Goal: Task Accomplishment & Management: Use online tool/utility

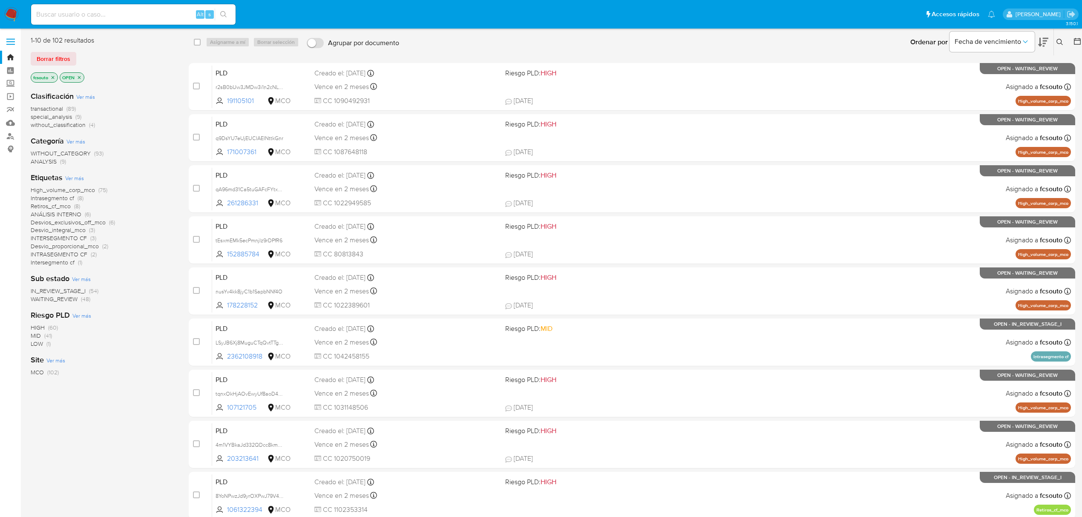
click at [1045, 38] on icon at bounding box center [1043, 42] width 10 height 9
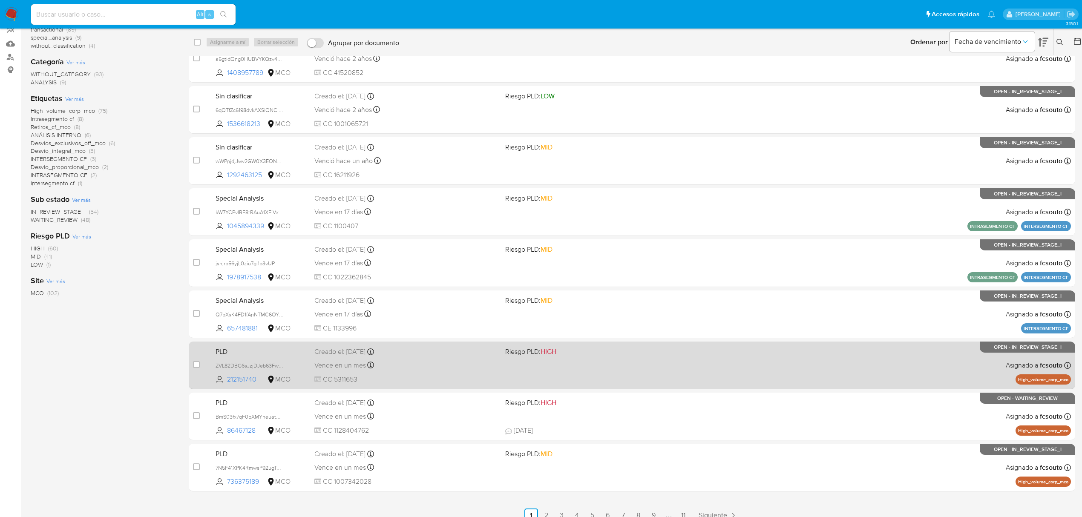
scroll to position [89, 0]
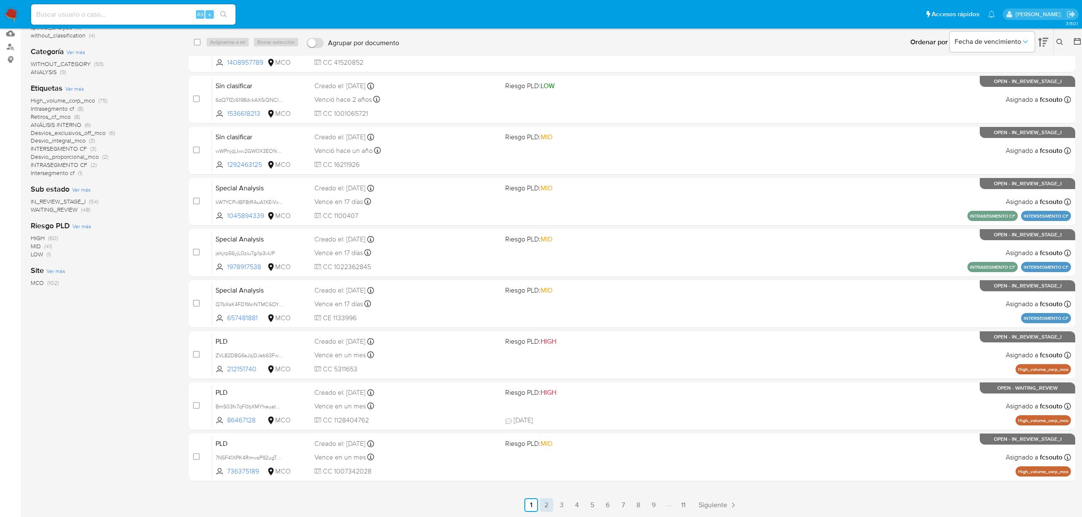
click at [547, 504] on link "2" at bounding box center [546, 505] width 14 height 14
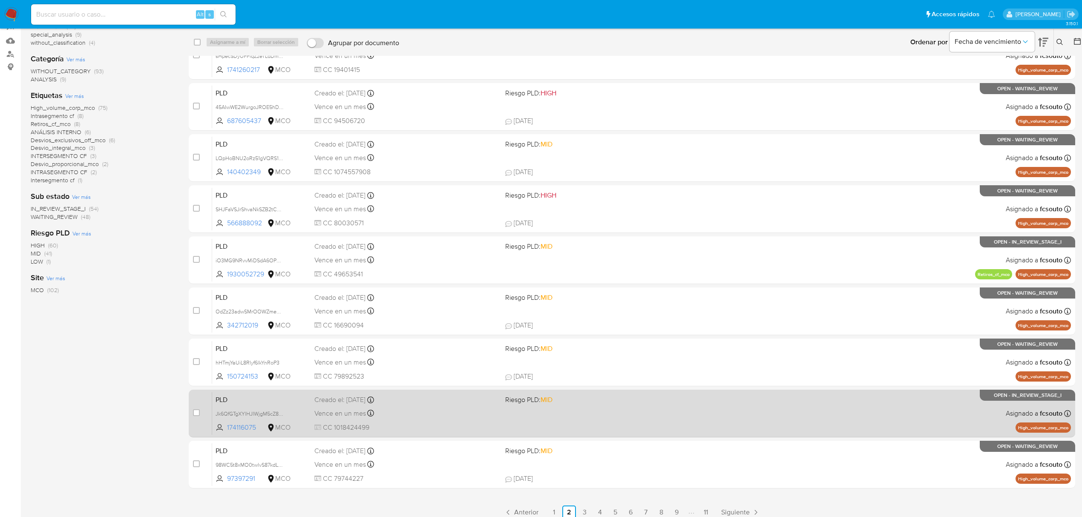
scroll to position [89, 0]
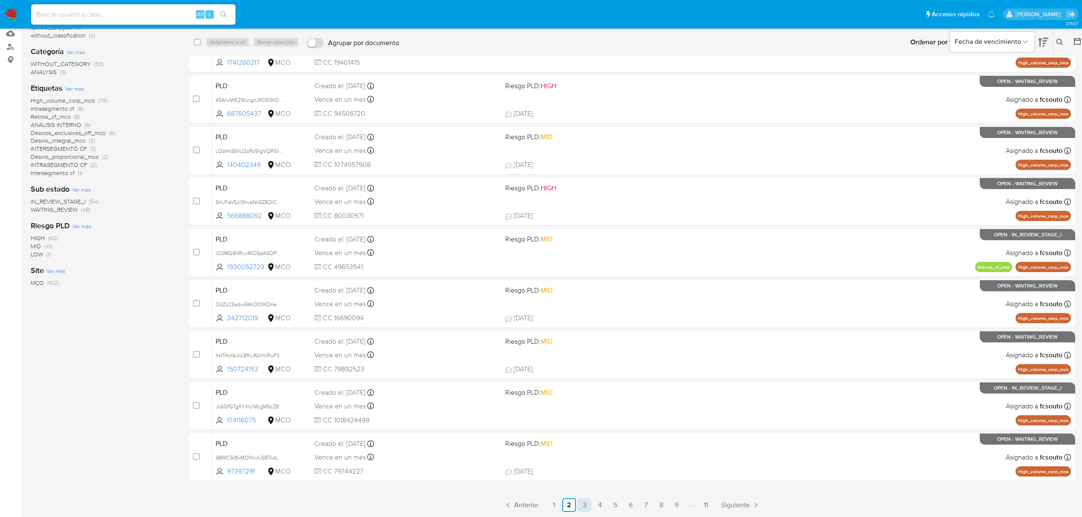
click at [583, 508] on link "3" at bounding box center [584, 505] width 14 height 14
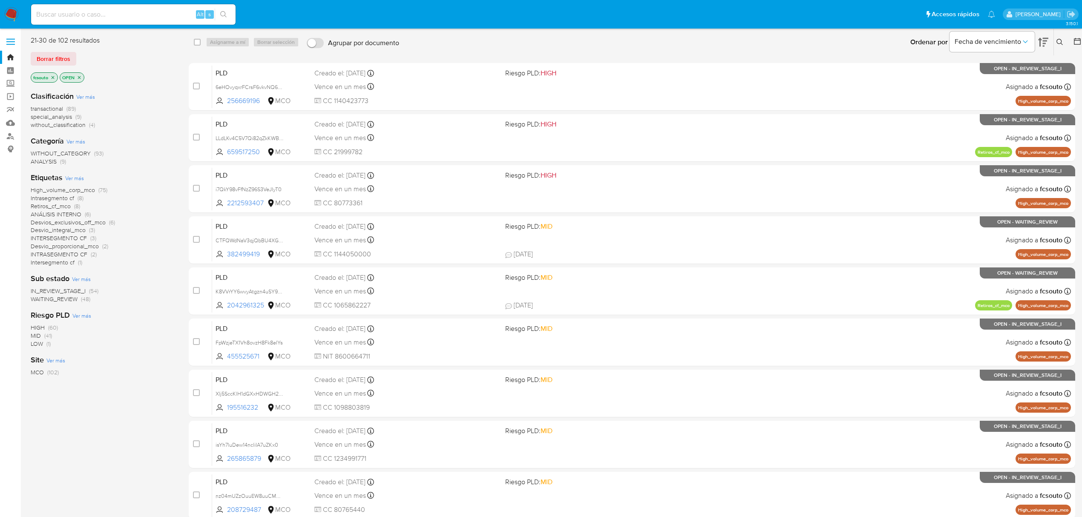
scroll to position [89, 0]
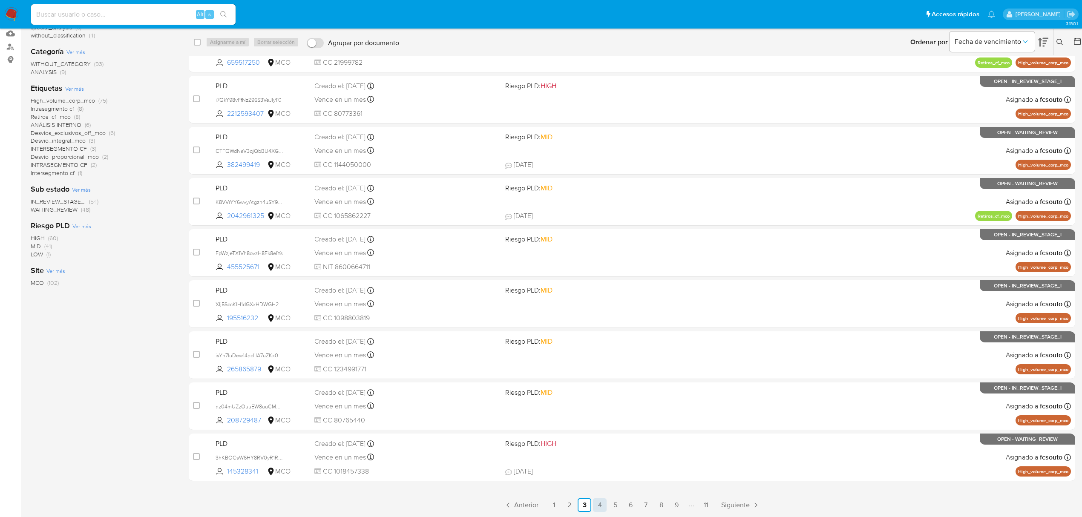
click at [598, 507] on link "4" at bounding box center [600, 505] width 14 height 14
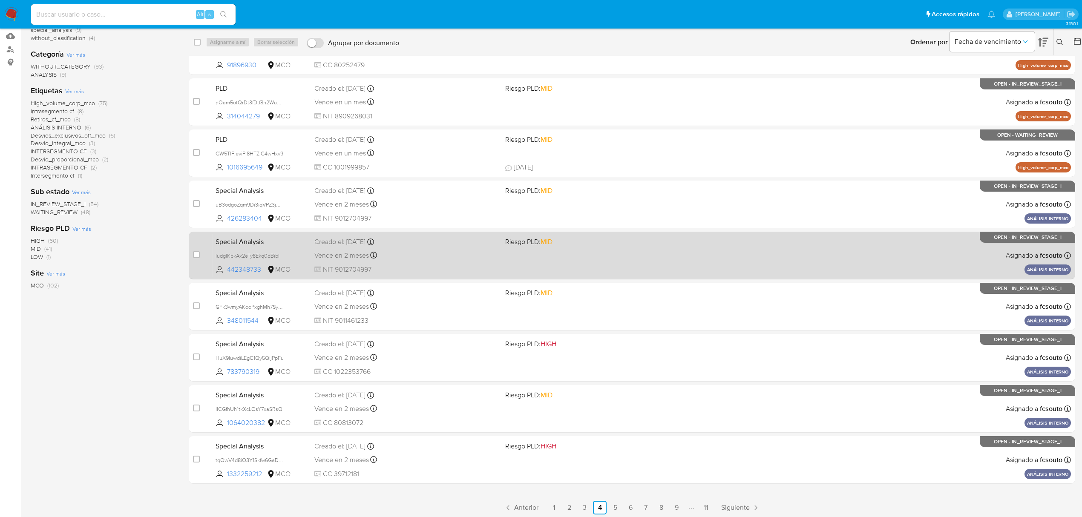
scroll to position [89, 0]
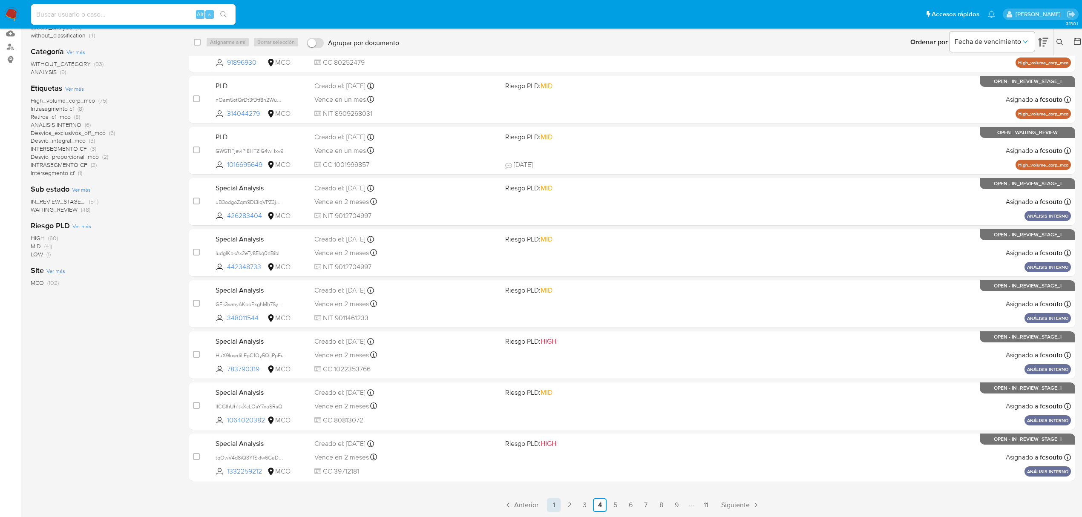
click at [557, 505] on link "1" at bounding box center [554, 505] width 14 height 14
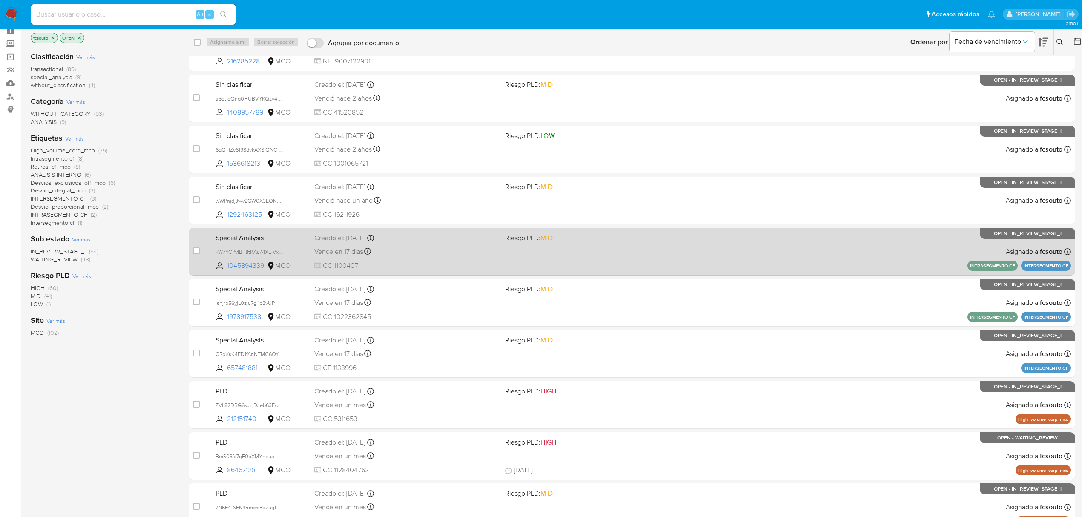
scroll to position [89, 0]
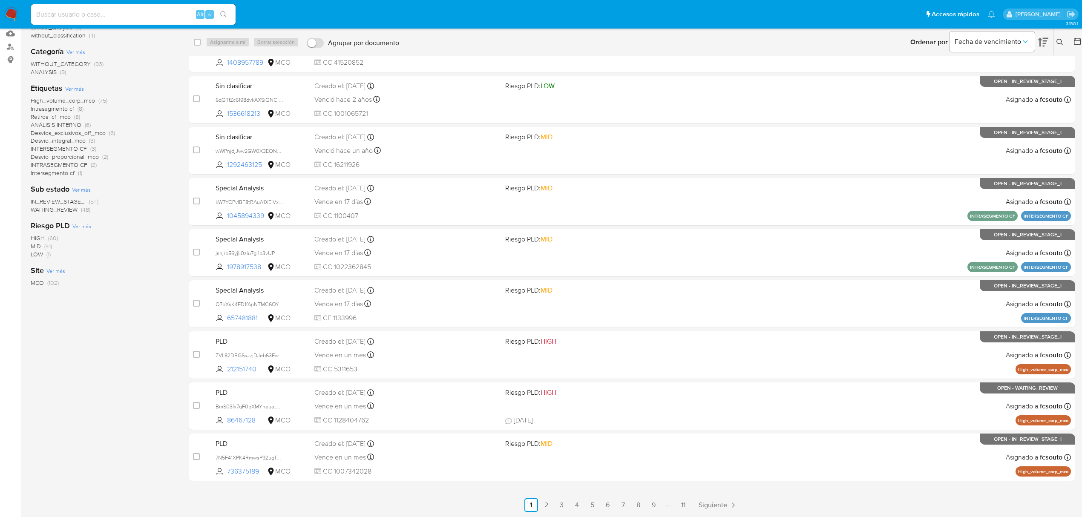
click at [70, 211] on span "WAITING_REVIEW" at bounding box center [54, 209] width 47 height 9
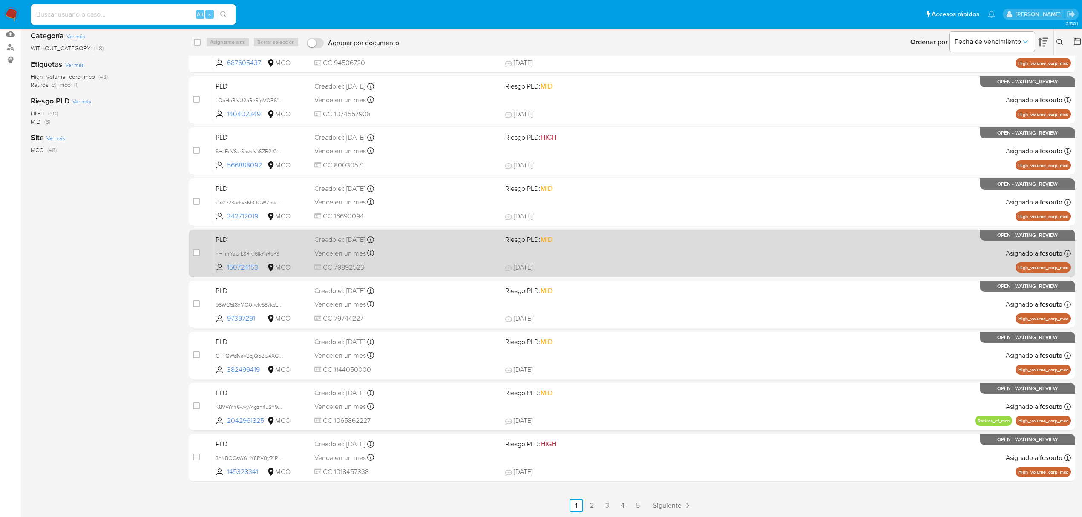
scroll to position [89, 0]
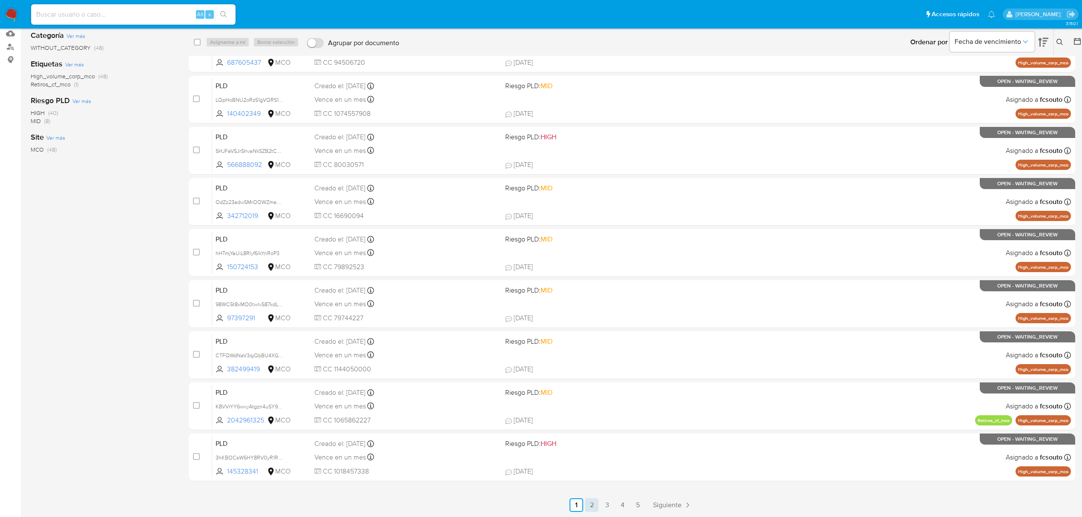
click at [593, 505] on link "2" at bounding box center [592, 505] width 14 height 14
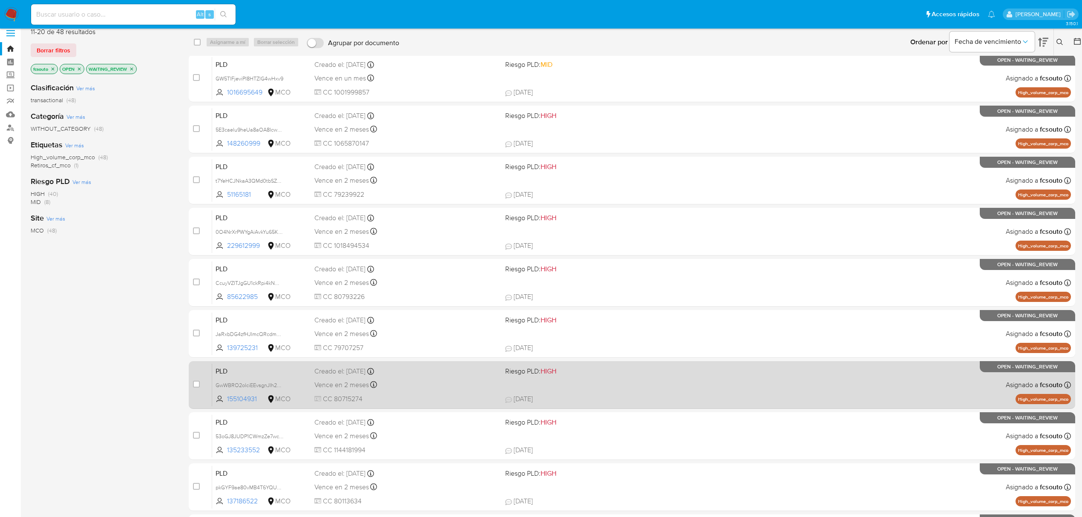
scroll to position [89, 0]
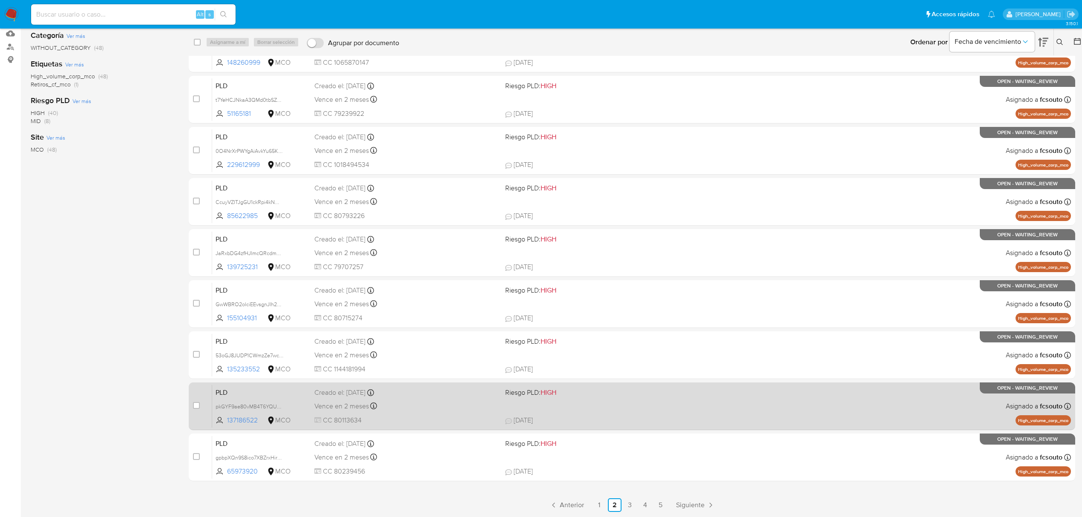
click at [600, 508] on link "1" at bounding box center [599, 505] width 14 height 14
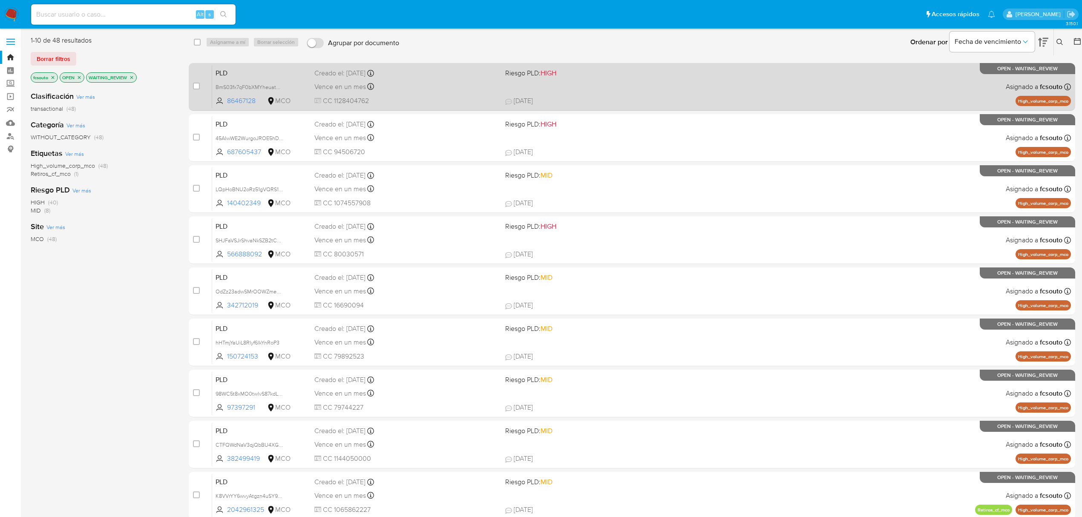
click at [556, 82] on div "PLD BmS03fx7qF0bXMYheuatWqqz 86467128 MCO Riesgo PLD: HIGH Creado el: 12/06/202…" at bounding box center [641, 86] width 858 height 43
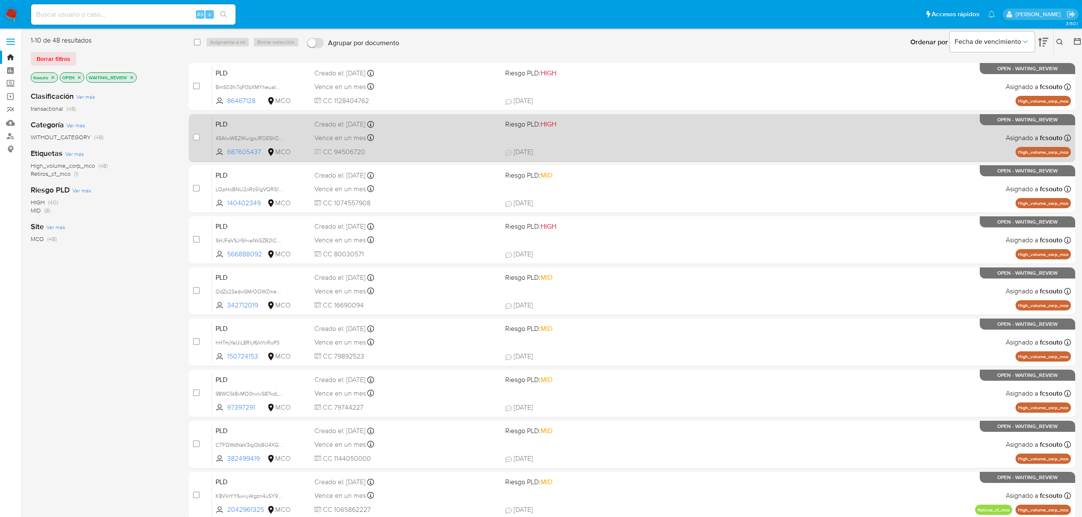
click at [564, 141] on div "PLD 45AIwWE2WurgoJROE5hDsaaI 687605437 MCO Riesgo PLD: HIGH Creado el: 12/06/20…" at bounding box center [641, 137] width 858 height 43
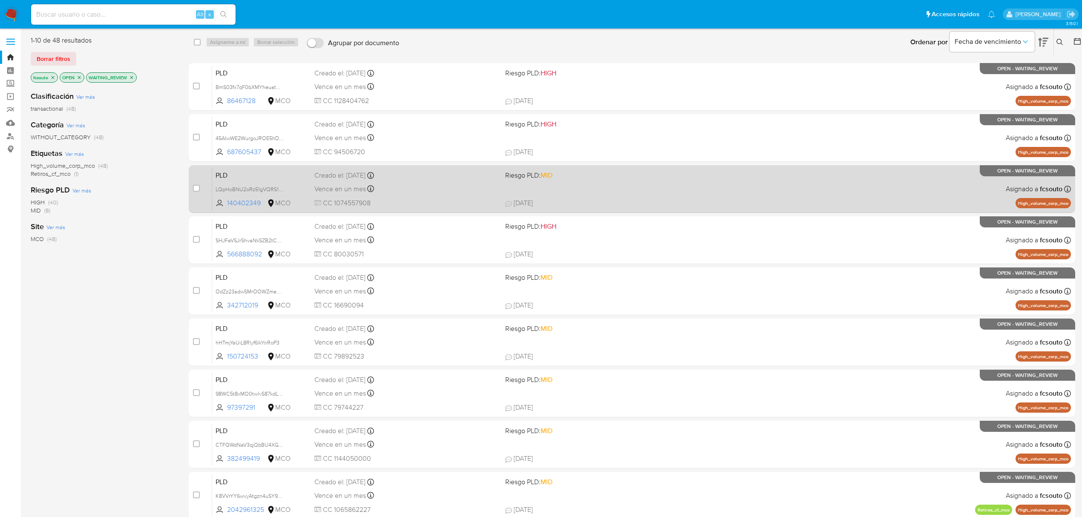
click at [577, 189] on div "PLD LQpHoBNU2oRz51gVQRS1UdDI 140402349 MCO Riesgo PLD: MID Creado el: 12/06/202…" at bounding box center [641, 188] width 858 height 43
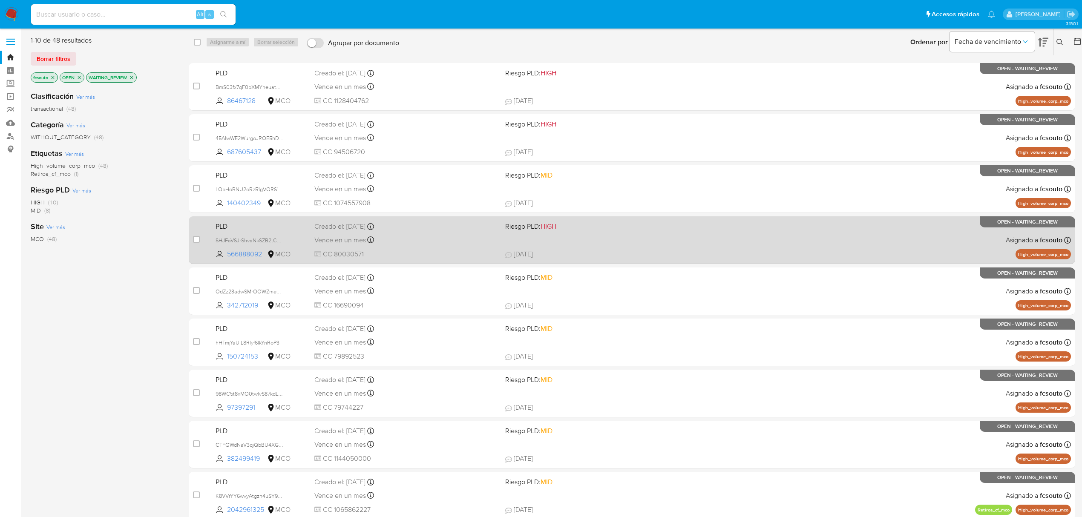
click at [613, 253] on span "27/07/2025 27/07/2025 21:51" at bounding box center [692, 254] width 375 height 9
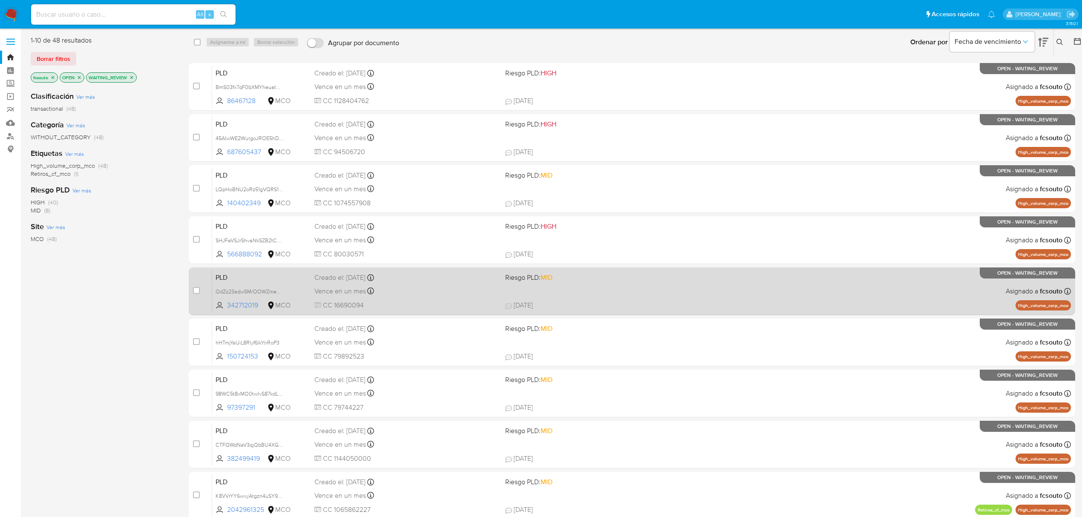
click at [612, 301] on span "29/07/2025 29/07/2025 20:59" at bounding box center [692, 305] width 375 height 9
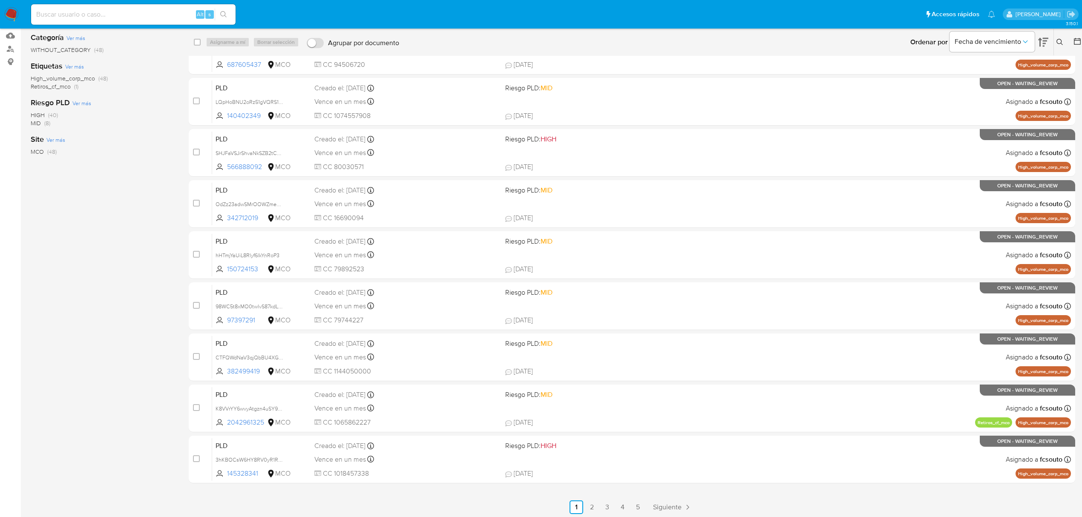
scroll to position [89, 0]
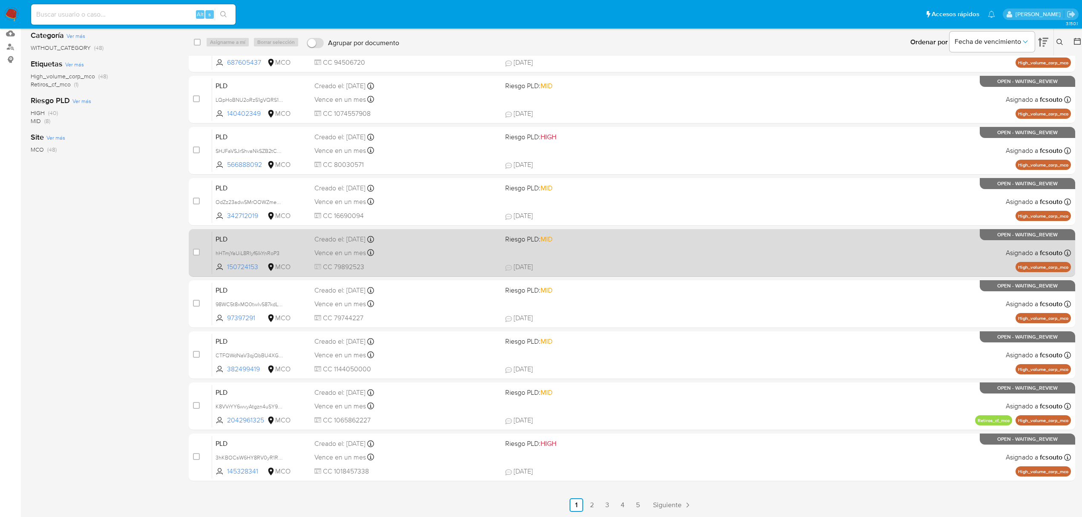
click at [452, 255] on div "Vence en un mes Vence el 10/09/2025 07:05:46" at bounding box center [406, 252] width 184 height 11
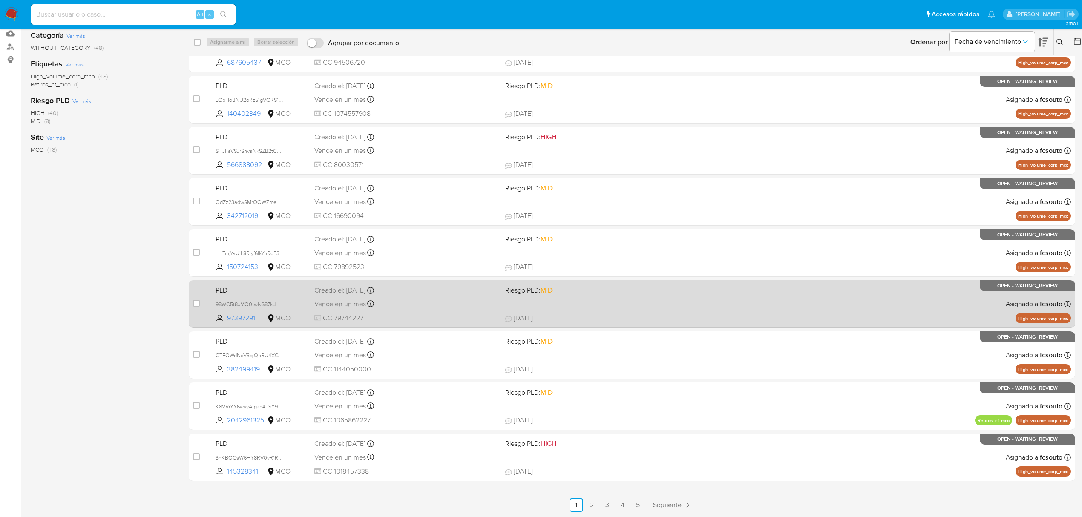
click at [455, 302] on div "Vence en un mes Vence el 10/09/2025 07:05:53" at bounding box center [406, 303] width 184 height 11
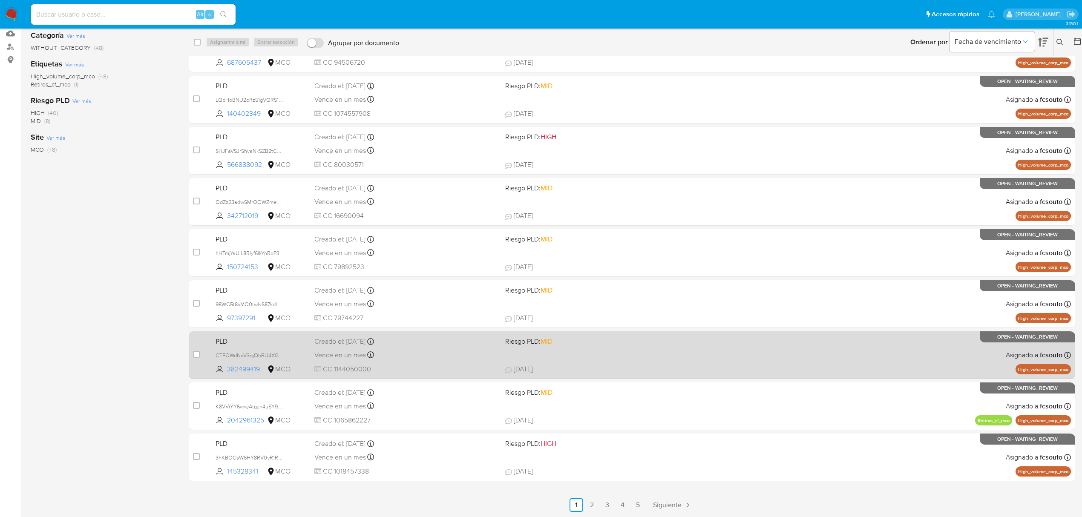
click at [435, 360] on div "Vence en un mes Vence el 10/09/2025 07:06:38" at bounding box center [406, 354] width 184 height 11
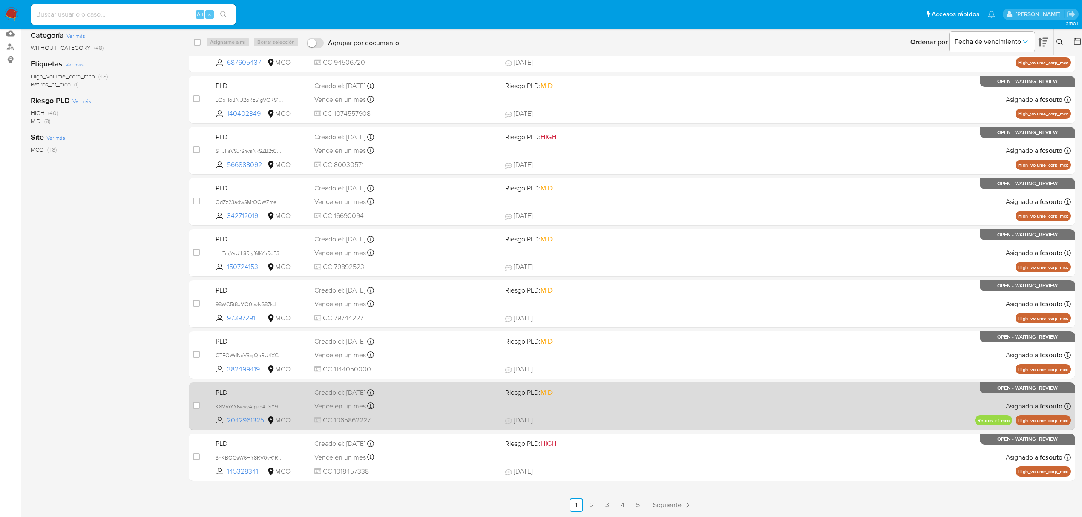
click at [486, 414] on div "PLD K8VVrYY6wvyAtgzn4uSY9BfS 2042961325 MCO Riesgo PLD: MID Creado el: 12/06/20…" at bounding box center [641, 406] width 858 height 43
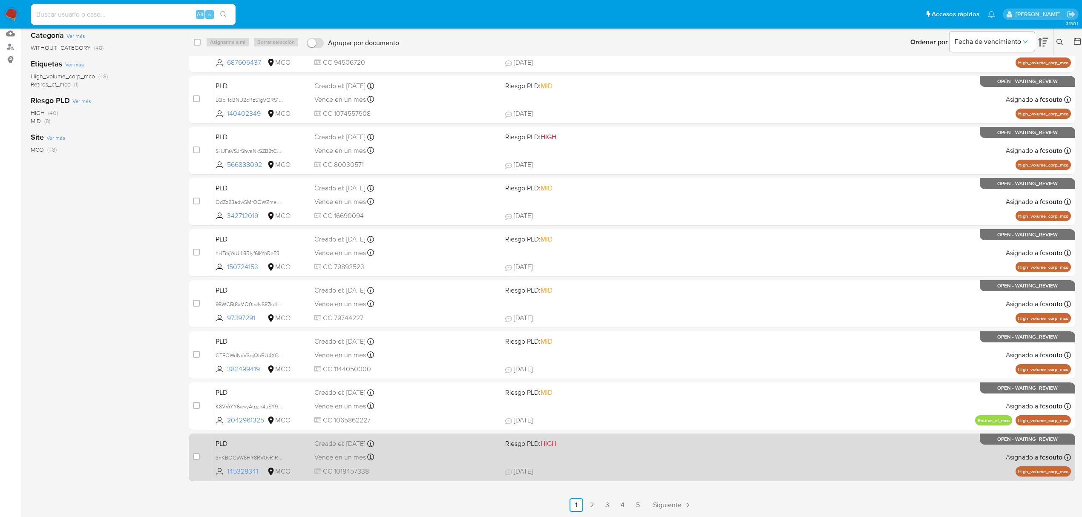
click at [469, 468] on span "CC 1018457338" at bounding box center [406, 471] width 184 height 9
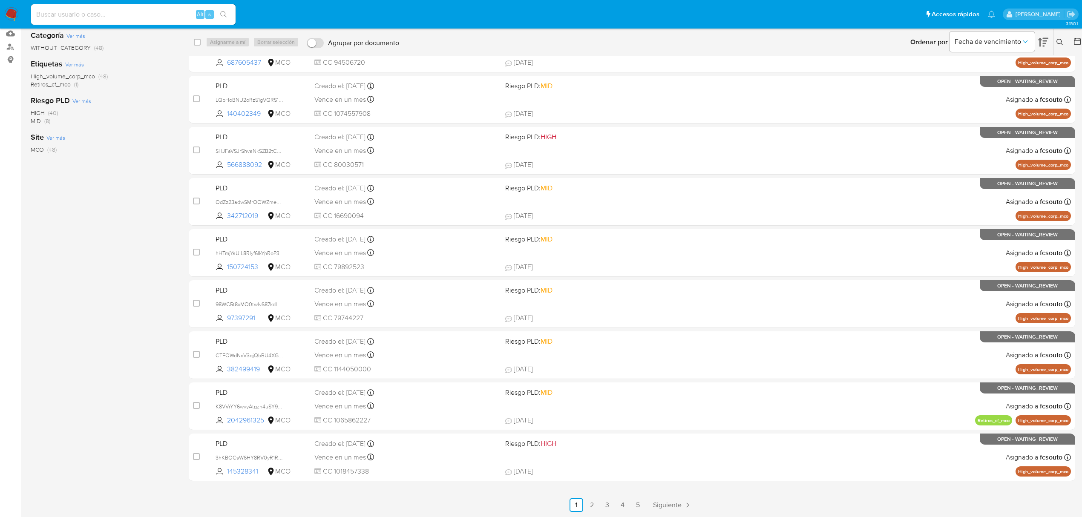
click at [590, 506] on link "2" at bounding box center [592, 505] width 14 height 14
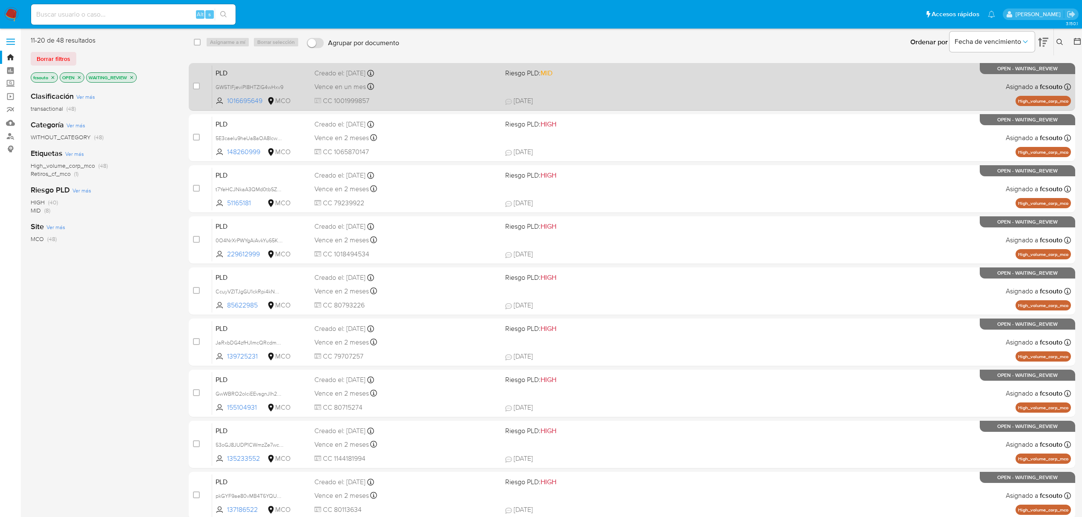
click at [445, 83] on div "Vence en un mes Vence el 10/09/2025 07:07:19" at bounding box center [406, 86] width 184 height 11
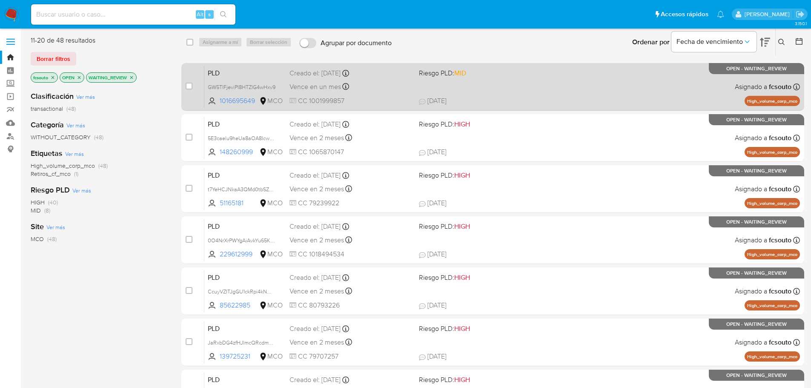
click at [381, 88] on div "Vence en un mes Vence el 10/09/2025 07:07:19" at bounding box center [351, 86] width 123 height 11
click at [186, 86] on input "checkbox" at bounding box center [189, 86] width 7 height 7
checkbox input "true"
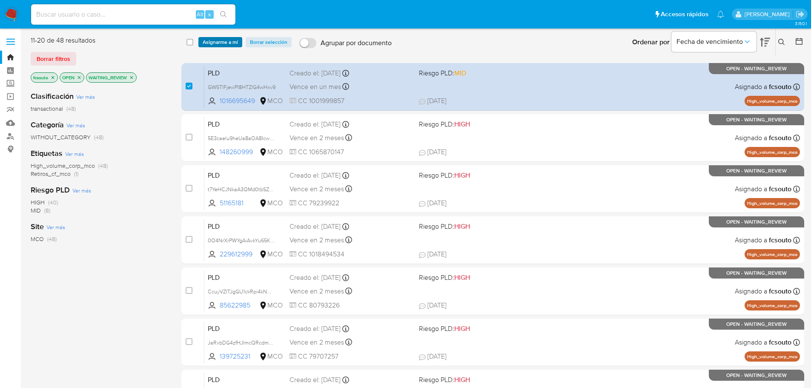
click at [221, 42] on span "Asignarme a mí" at bounding box center [220, 42] width 35 height 9
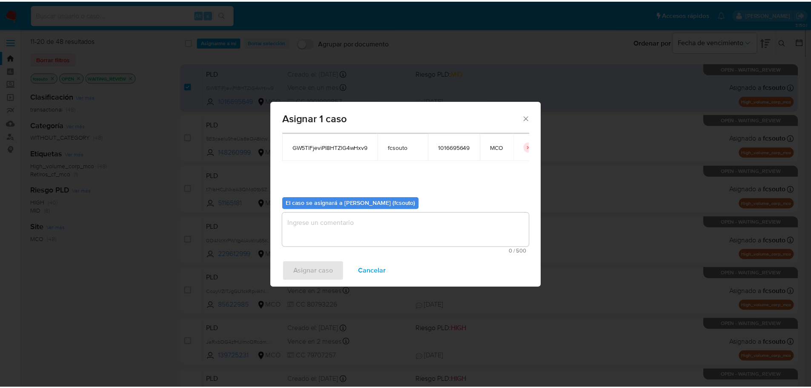
scroll to position [44, 0]
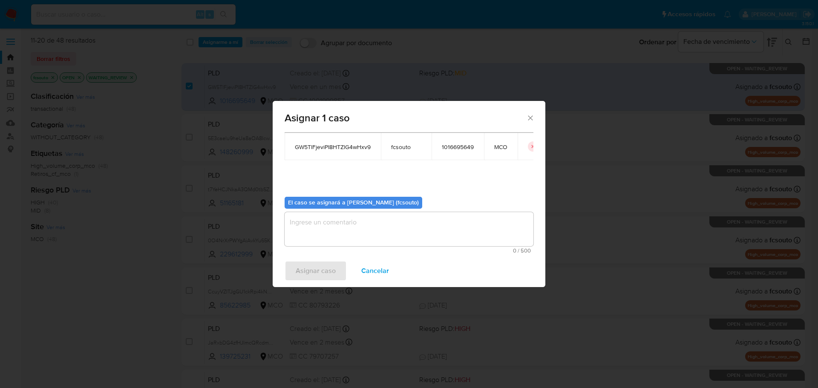
click at [378, 222] on textarea "assign-modal" at bounding box center [408, 229] width 249 height 34
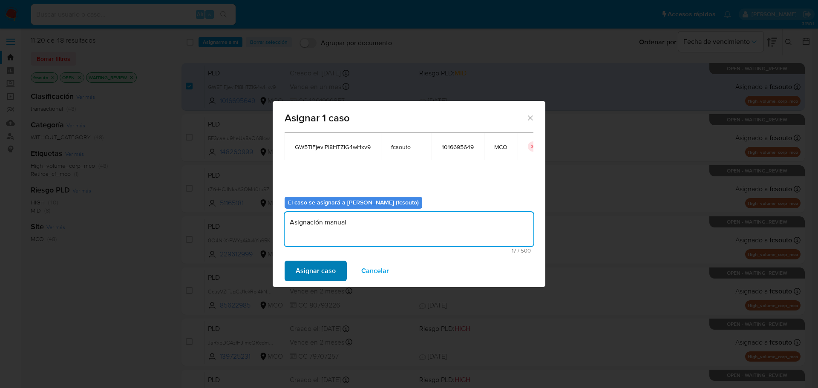
type textarea "Asignación manual"
click at [313, 269] on span "Asignar caso" at bounding box center [316, 270] width 40 height 19
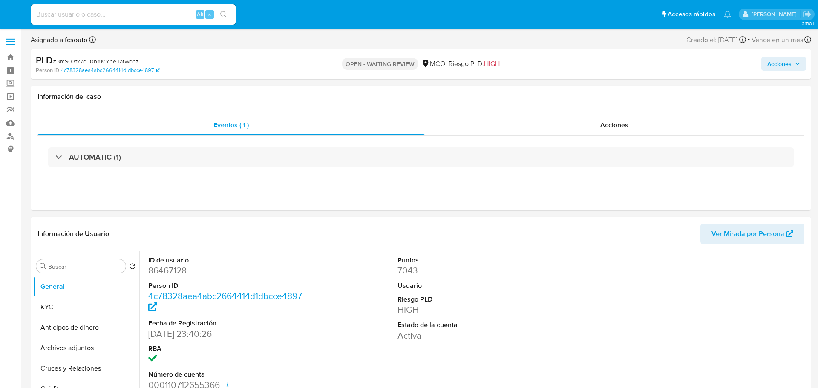
select select "10"
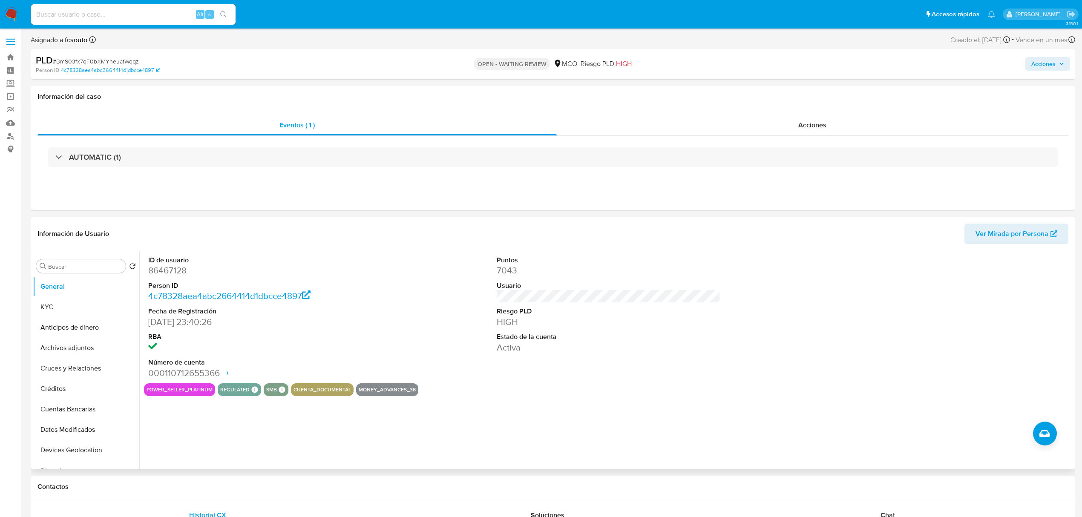
click at [172, 273] on dd "86467128" at bounding box center [260, 270] width 224 height 12
copy dd "86467128"
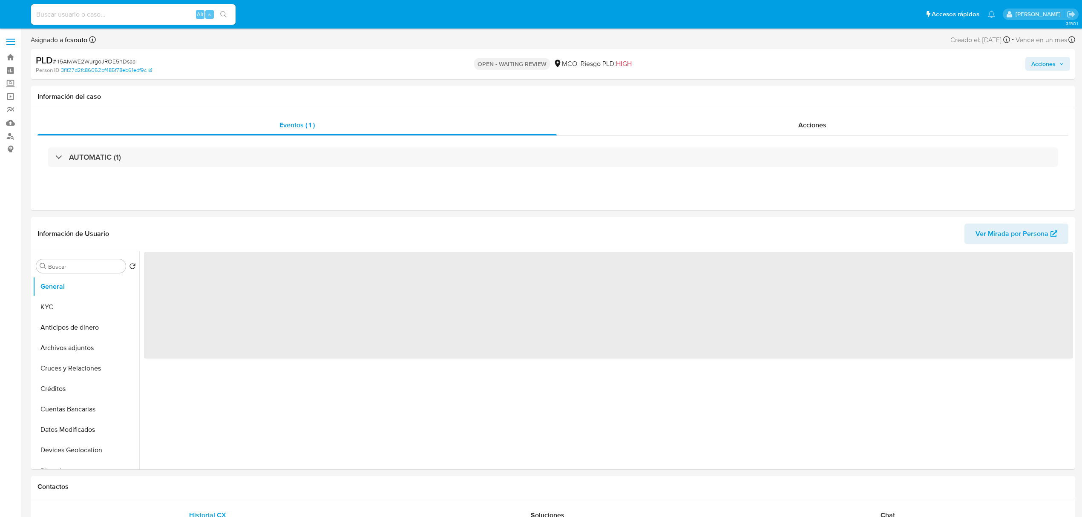
select select "10"
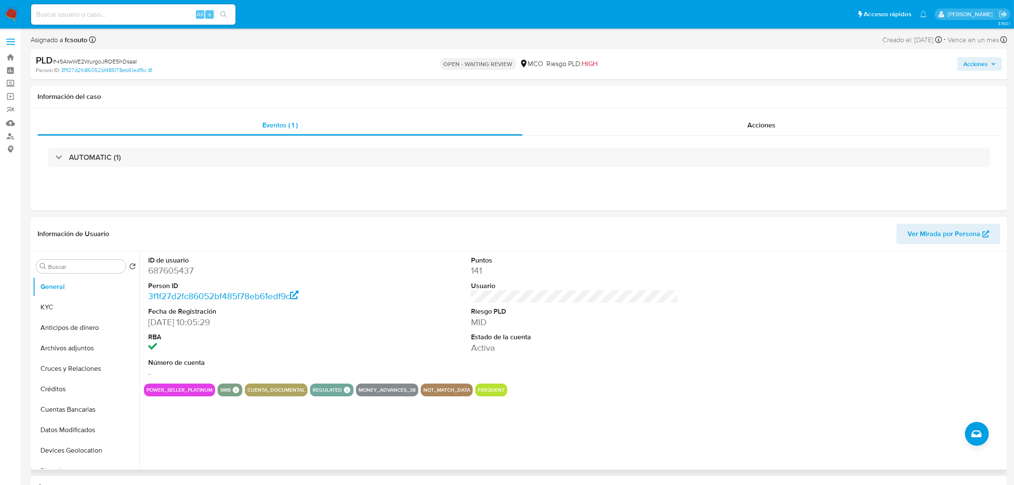
click at [171, 266] on dd "687605437" at bounding box center [251, 270] width 207 height 12
copy dd "687605437"
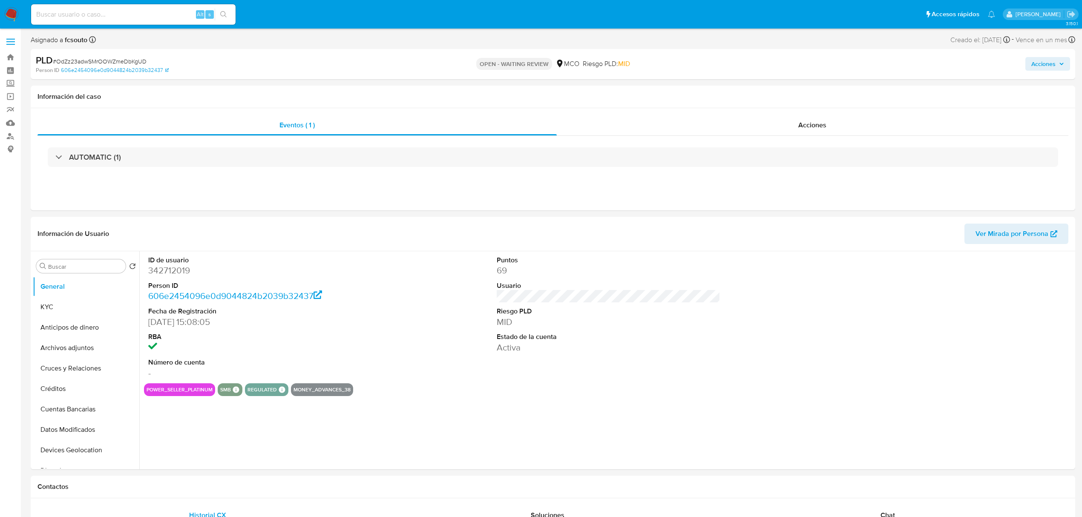
select select "10"
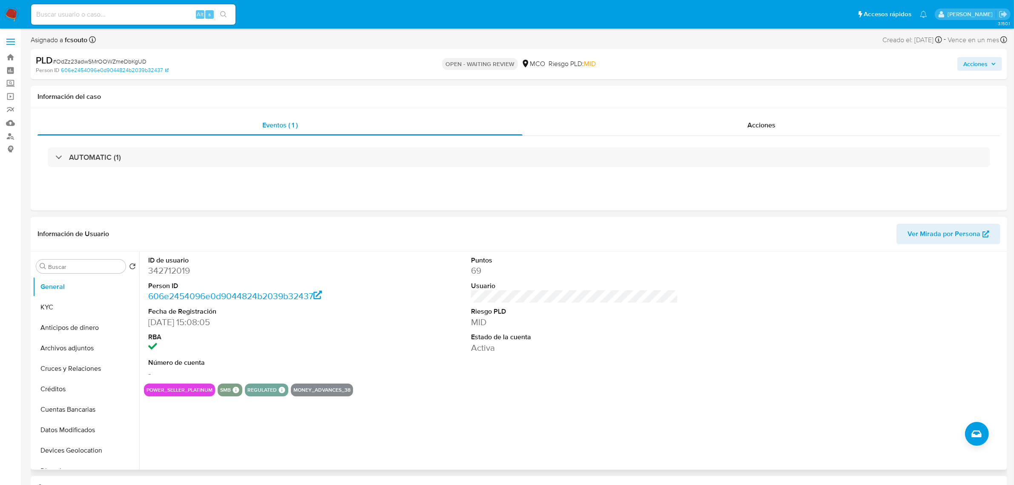
click at [163, 275] on dd "342712019" at bounding box center [251, 270] width 207 height 12
copy dd "342712019"
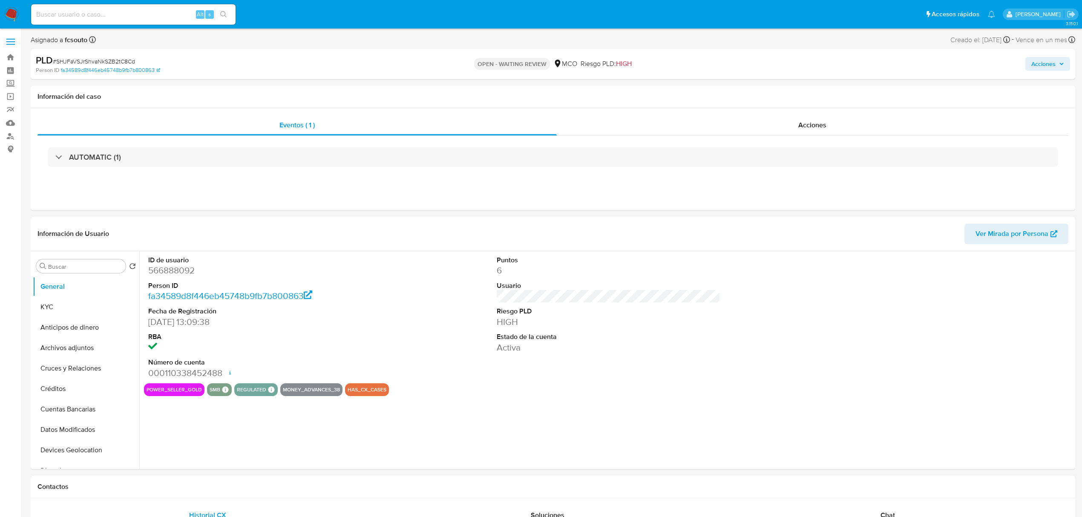
select select "10"
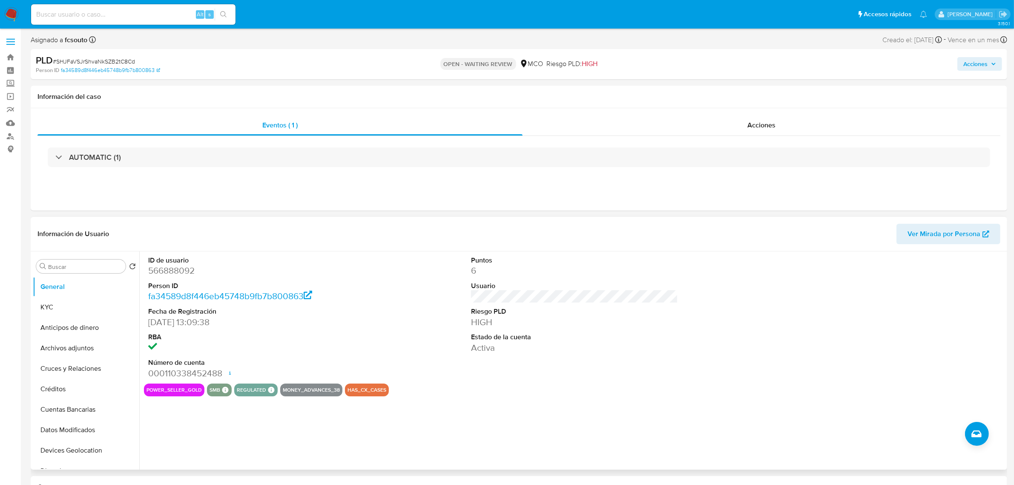
click at [172, 273] on dd "566888092" at bounding box center [251, 270] width 207 height 12
copy dd "566888092"
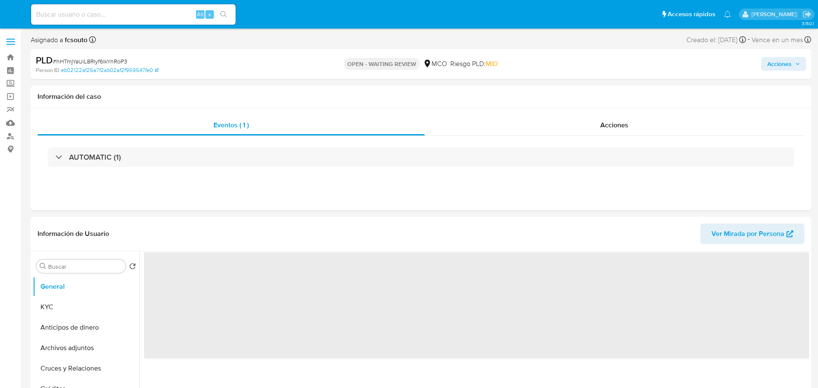
select select "10"
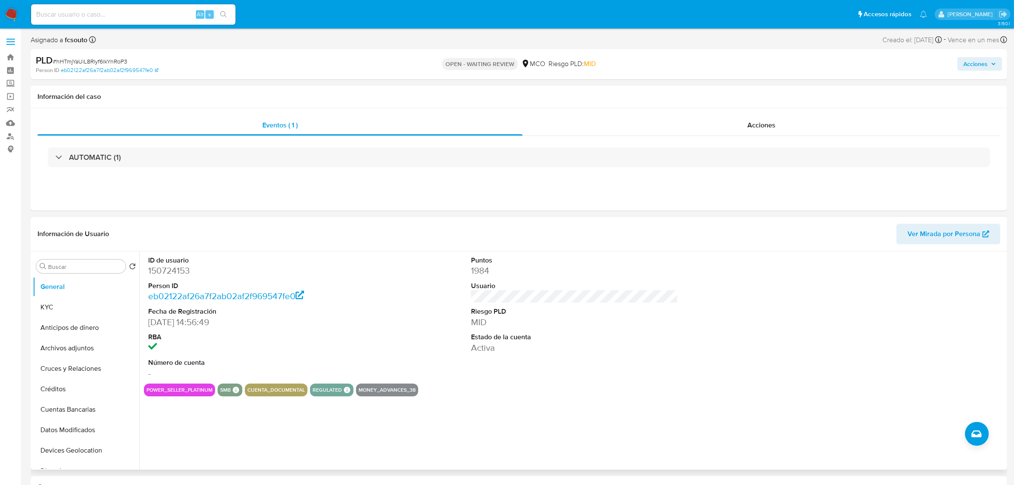
click at [172, 274] on dd "150724153" at bounding box center [251, 270] width 207 height 12
copy dd "150724153"
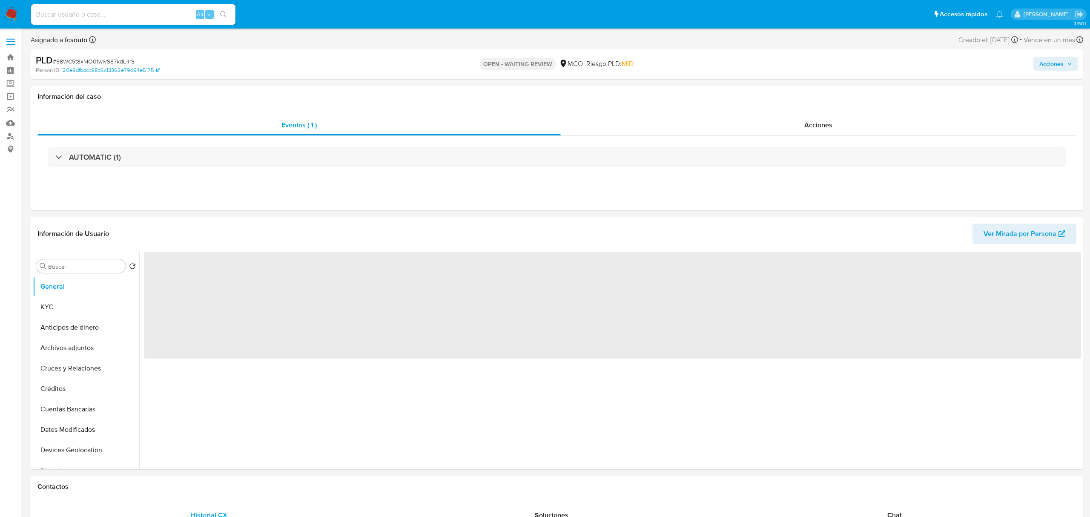
select select "10"
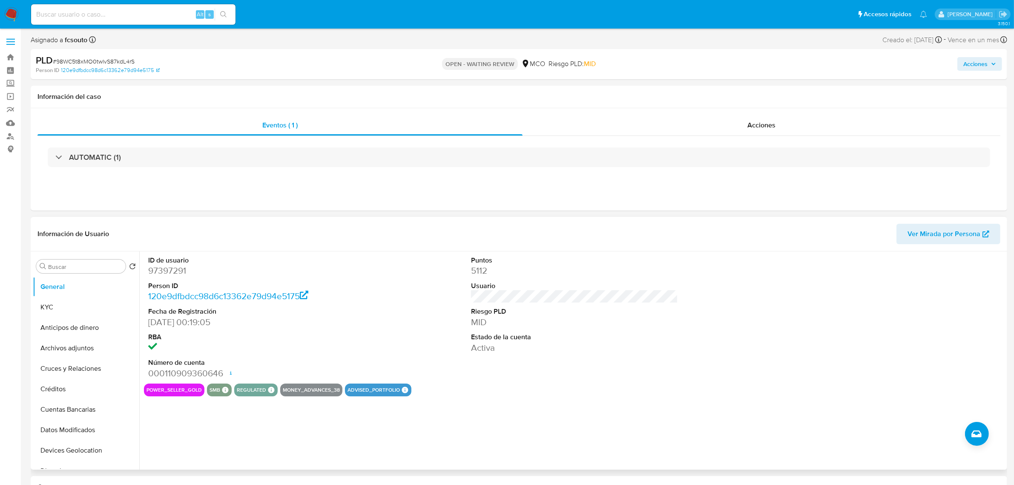
click at [165, 275] on dd "97397291" at bounding box center [251, 270] width 207 height 12
copy dd "97397291"
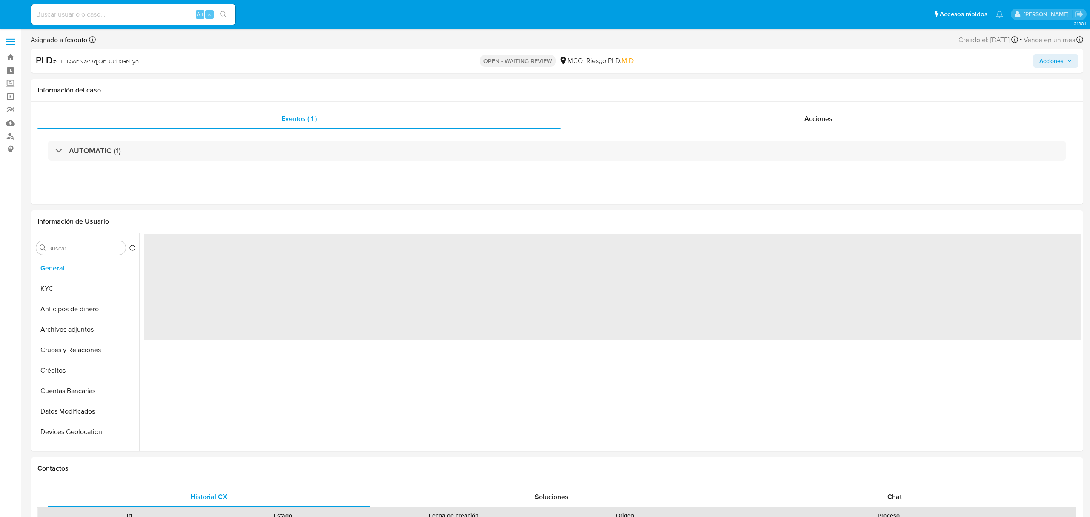
select select "10"
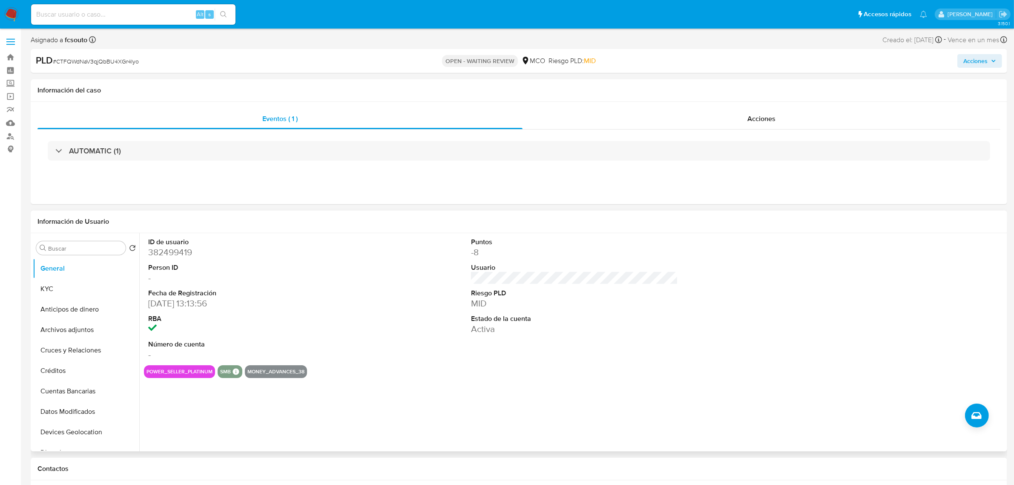
click at [159, 250] on dd "382499419" at bounding box center [251, 252] width 207 height 12
copy dd "382499419"
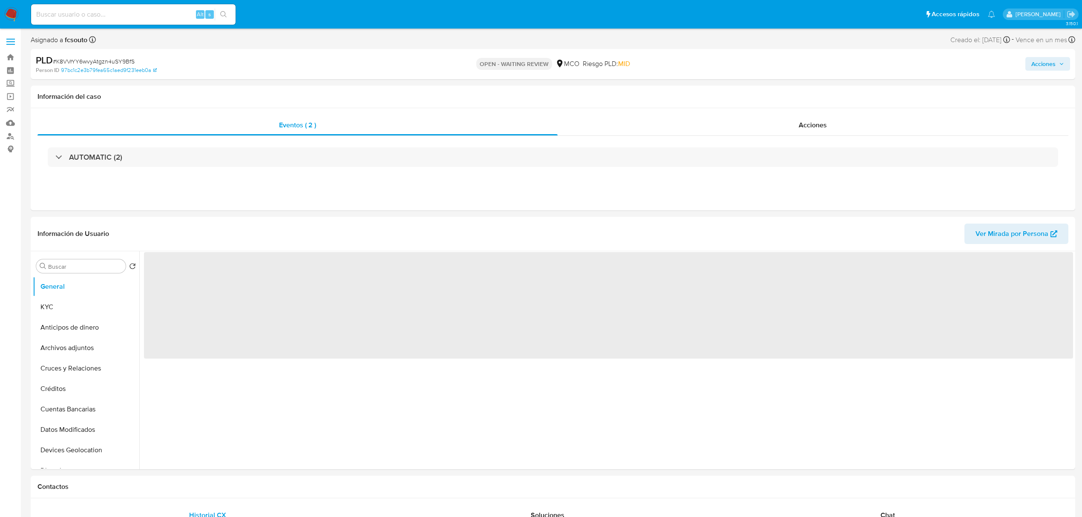
select select "10"
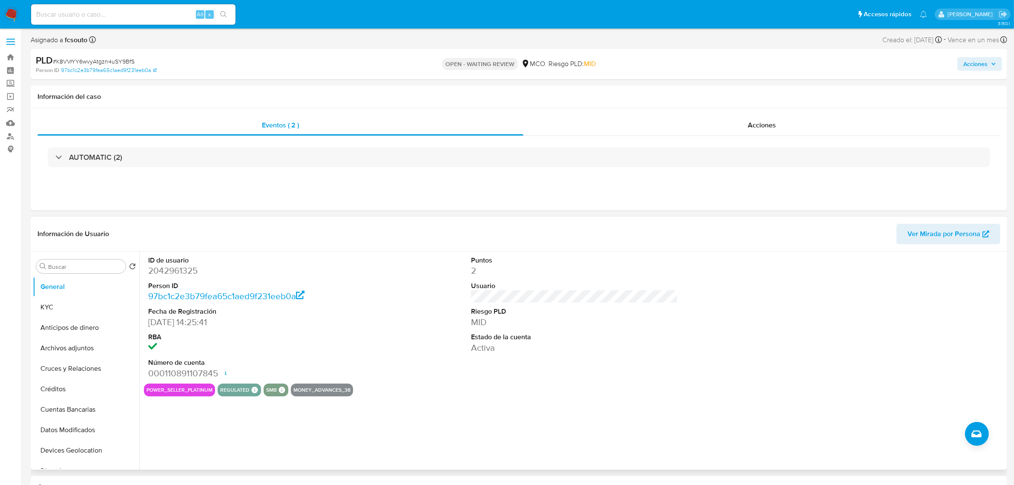
click at [187, 269] on dd "2042961325" at bounding box center [251, 270] width 207 height 12
click at [186, 269] on dd "2042961325" at bounding box center [251, 270] width 207 height 12
click at [179, 268] on dd "2042961325" at bounding box center [251, 270] width 207 height 12
copy dd "2042961325"
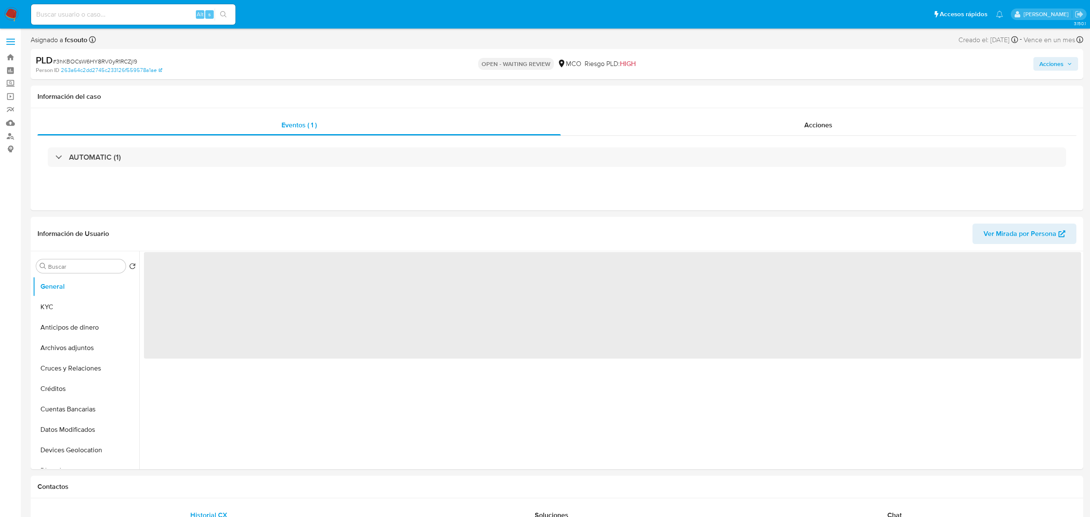
select select "10"
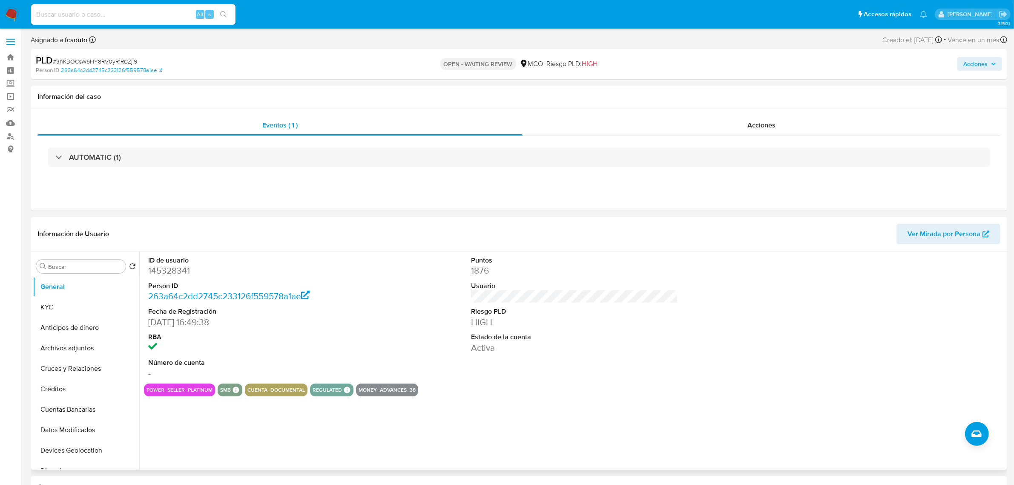
click at [172, 270] on dd "145328341" at bounding box center [251, 270] width 207 height 12
copy dd "145328341"
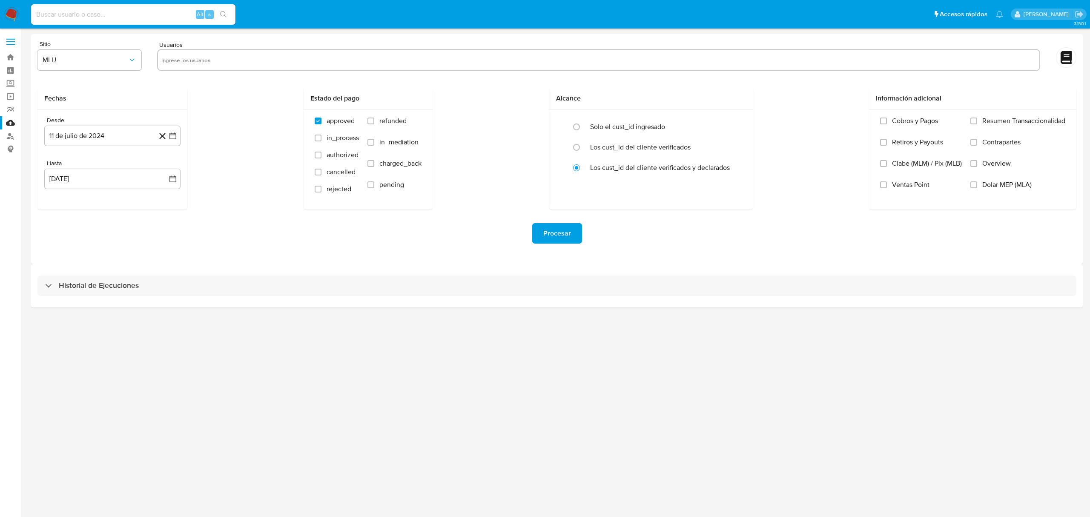
click at [280, 59] on input "text" at bounding box center [598, 60] width 875 height 14
paste input "86467128"
type input "86467128"
click at [112, 57] on span "MLU" at bounding box center [85, 60] width 85 height 9
click at [97, 121] on div "MCO" at bounding box center [87, 124] width 89 height 20
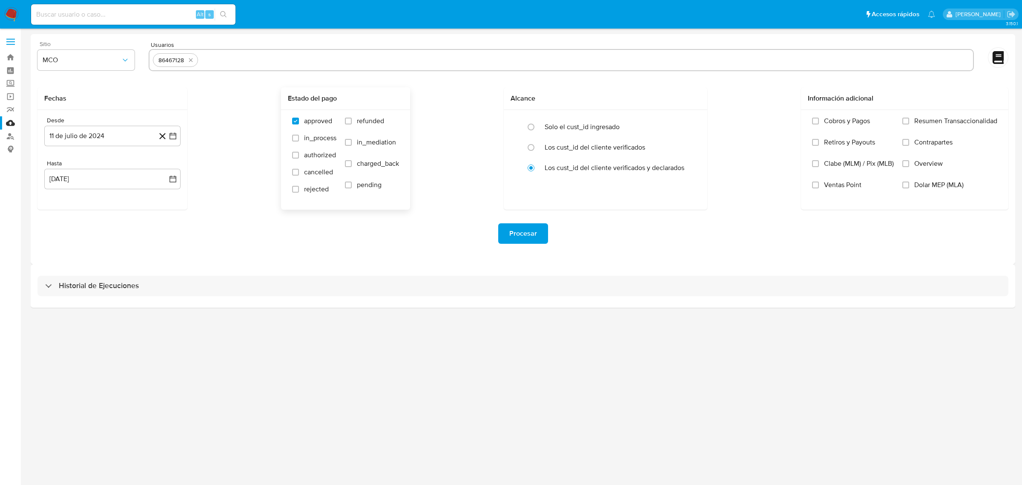
drag, startPoint x: 354, startPoint y: 119, endPoint x: 353, endPoint y: 149, distance: 30.2
click at [354, 119] on label "refunded" at bounding box center [372, 127] width 54 height 21
click at [352, 119] on input "refunded" at bounding box center [348, 121] width 7 height 7
checkbox input "true"
click at [349, 165] on input "charged_back" at bounding box center [348, 163] width 7 height 7
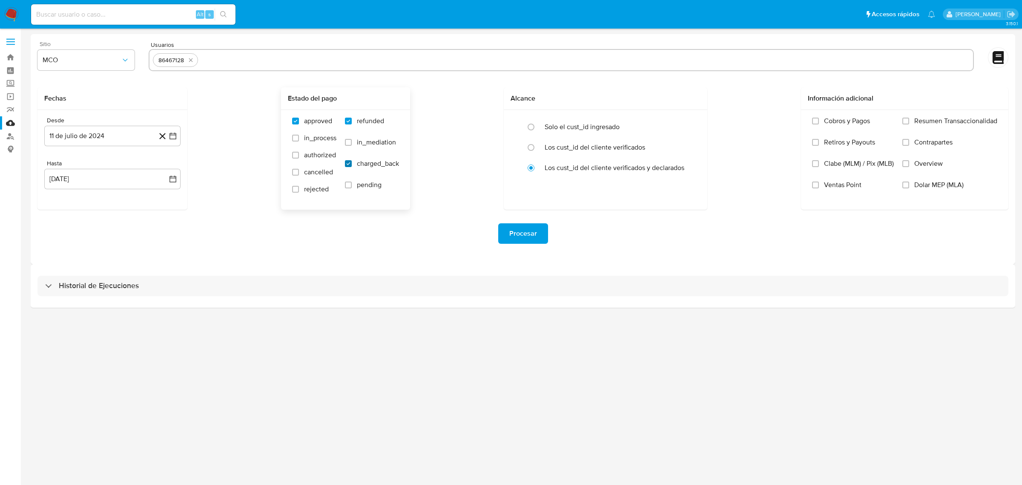
checkbox input "true"
click at [179, 133] on button "11 de julio de 2024" at bounding box center [112, 136] width 136 height 20
click at [164, 170] on icon "Mes siguiente" at bounding box center [165, 166] width 10 height 10
click at [164, 214] on button "11" at bounding box center [164, 215] width 14 height 14
click at [318, 54] on input "text" at bounding box center [585, 60] width 768 height 14
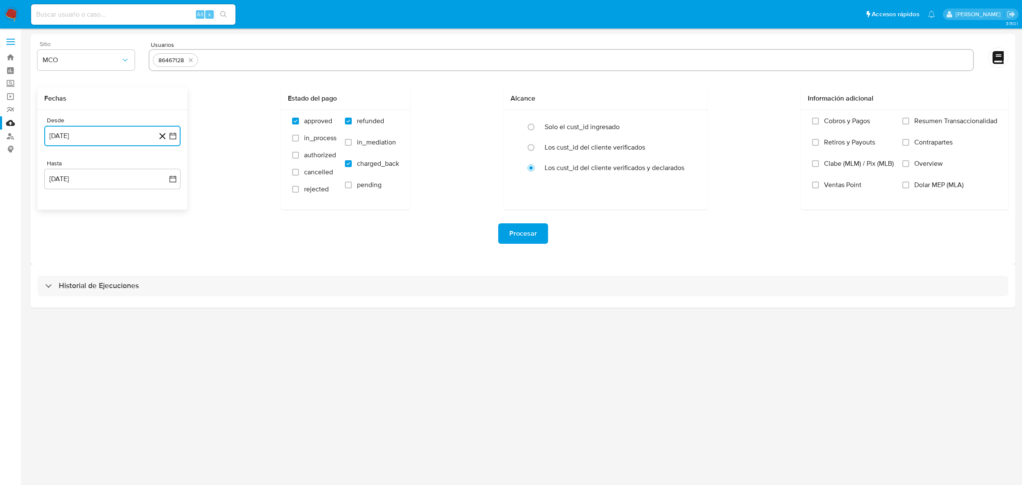
type input "687605437"
paste input "566888092"
type input "566888092"
paste input "140402349"
type input "140402349"
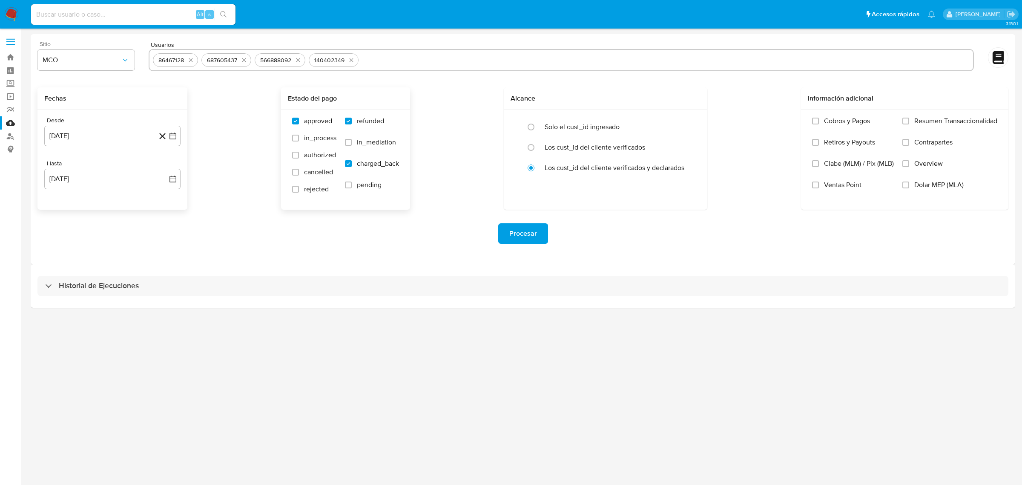
paste input "342712019"
type input "342712019"
paste input "150724153"
type input "150724153"
paste input "97397291"
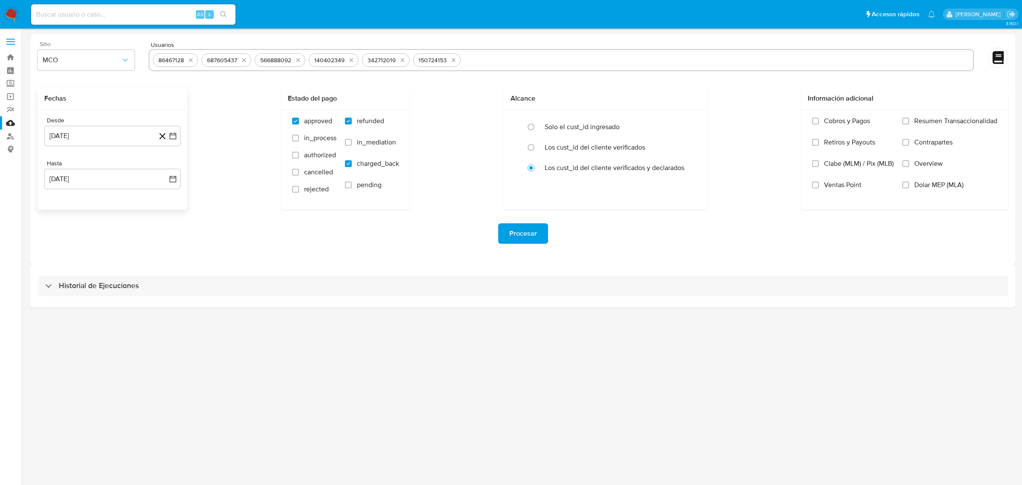
type input "97397291"
paste input "382499419"
type input "382499419"
paste input "2042961325"
type input "2042961325"
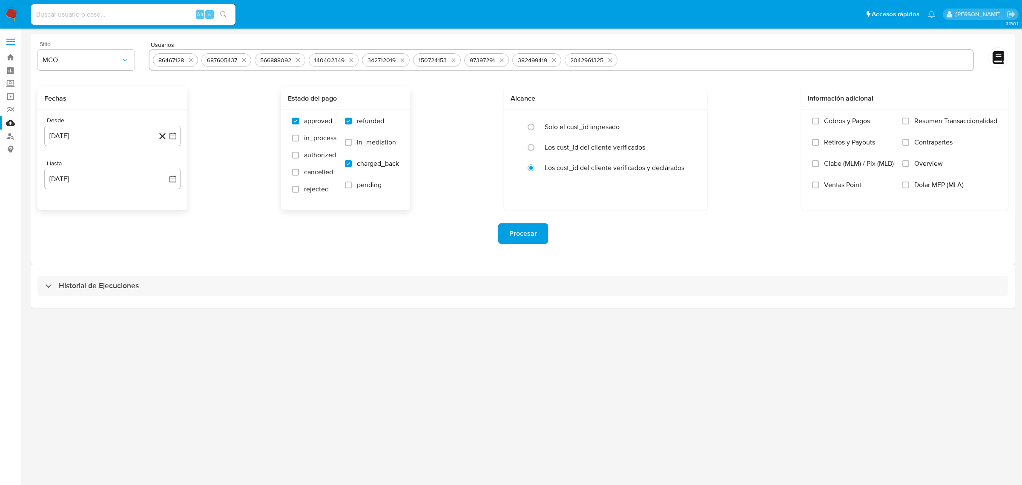
paste input "145328341"
type input "145328341"
click at [527, 239] on span "Procesar" at bounding box center [523, 233] width 28 height 19
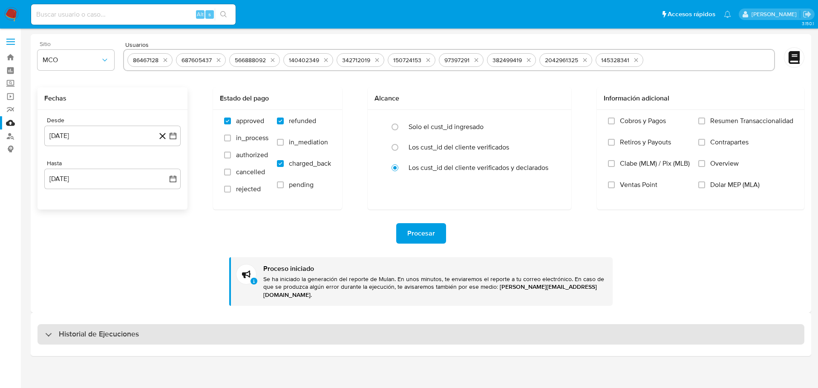
click at [148, 330] on div "Historial de Ejecuciones" at bounding box center [420, 334] width 766 height 20
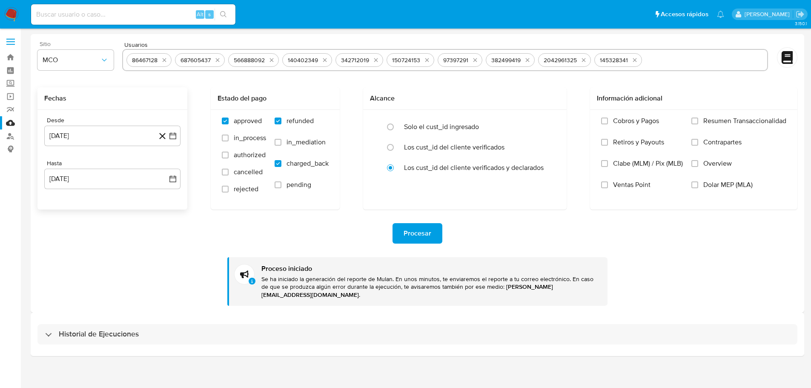
select select "10"
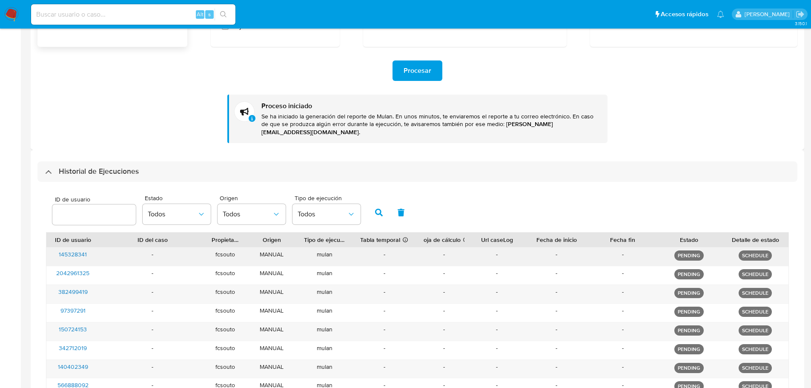
scroll to position [79, 0]
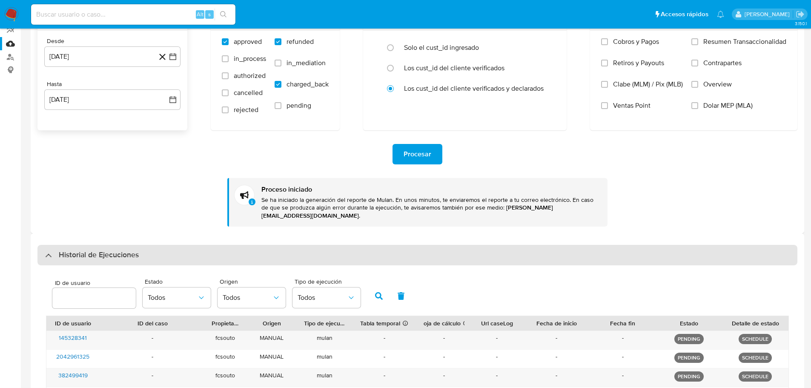
click at [164, 245] on div "Historial de Ejecuciones" at bounding box center [417, 255] width 760 height 20
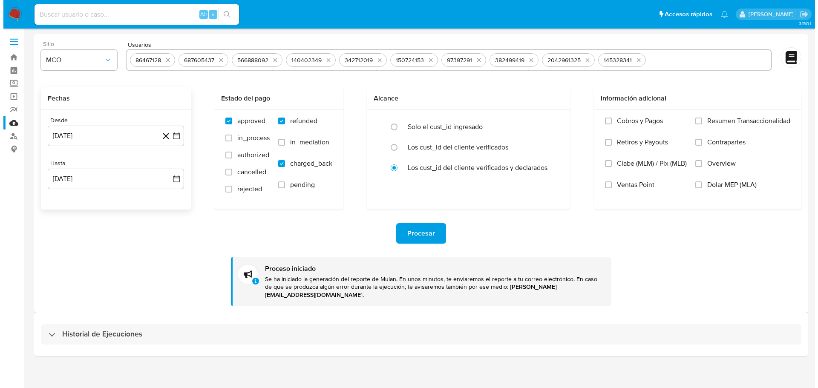
scroll to position [0, 0]
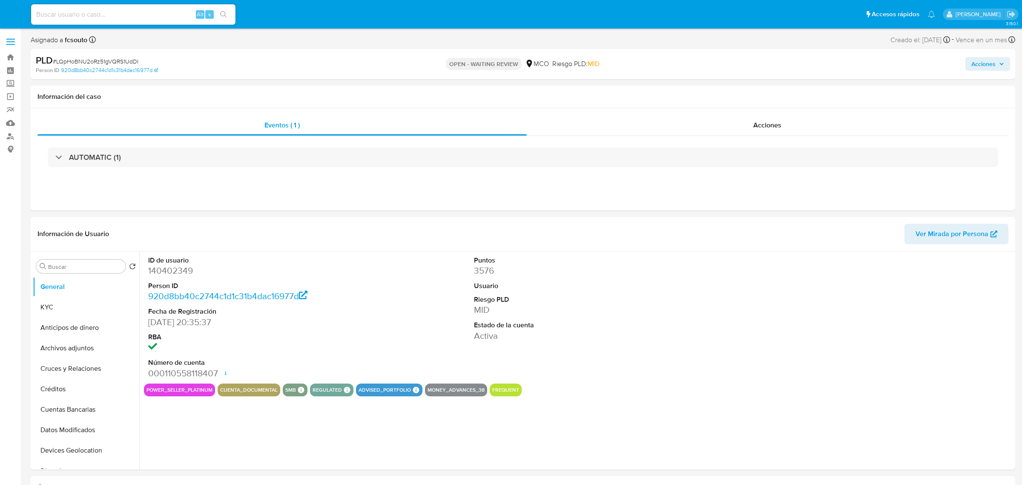
select select "10"
click at [160, 269] on dd "140402349" at bounding box center [251, 270] width 207 height 12
copy dd "140402349"
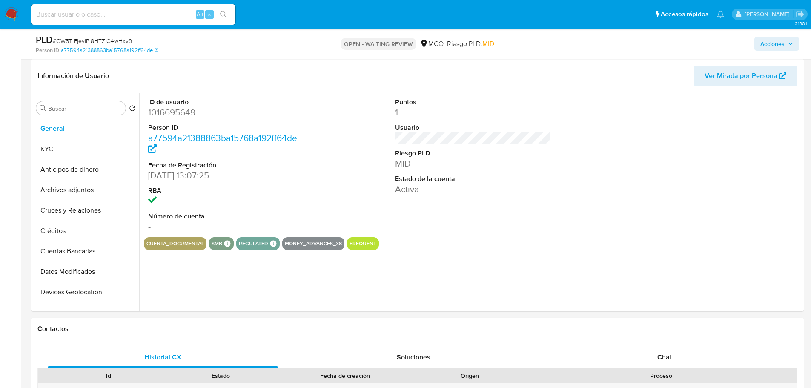
select select "10"
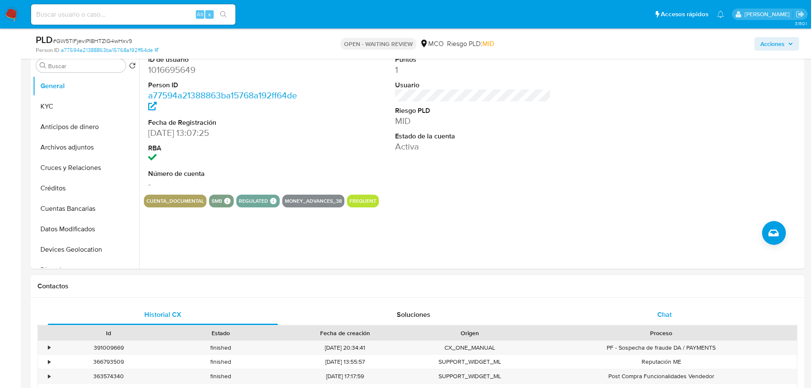
click at [666, 311] on span "Chat" at bounding box center [664, 315] width 14 height 10
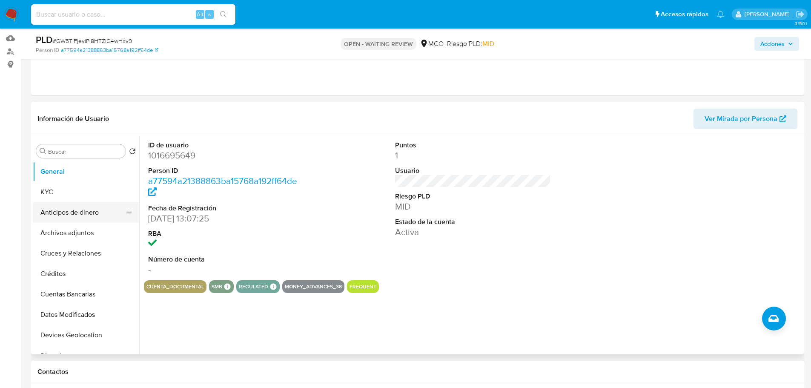
scroll to position [85, 0]
click at [258, 211] on dt "Fecha de Registración" at bounding box center [226, 207] width 156 height 9
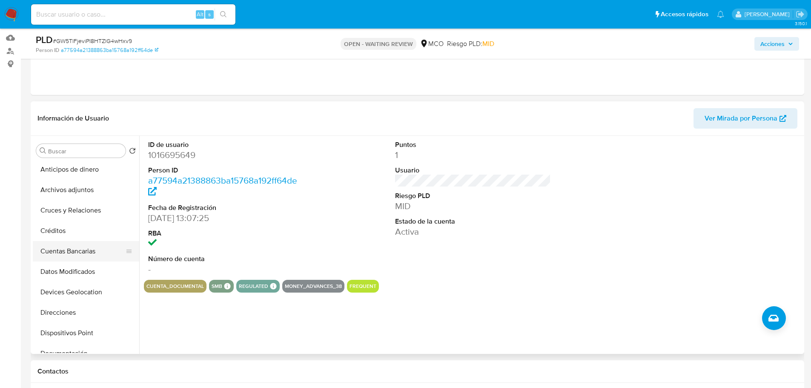
scroll to position [128, 0]
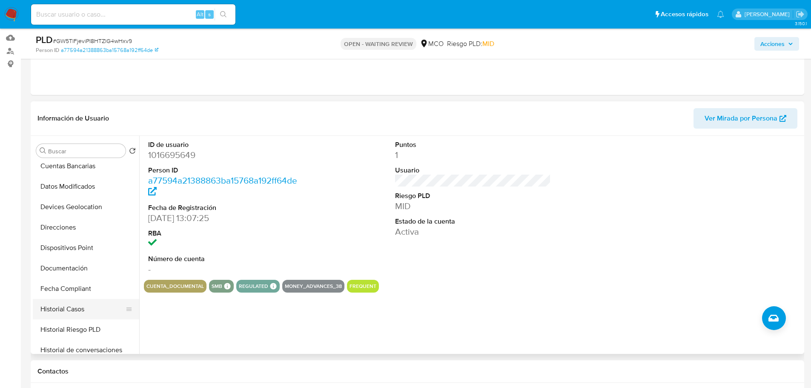
click at [88, 309] on button "Historial Casos" at bounding box center [83, 309] width 100 height 20
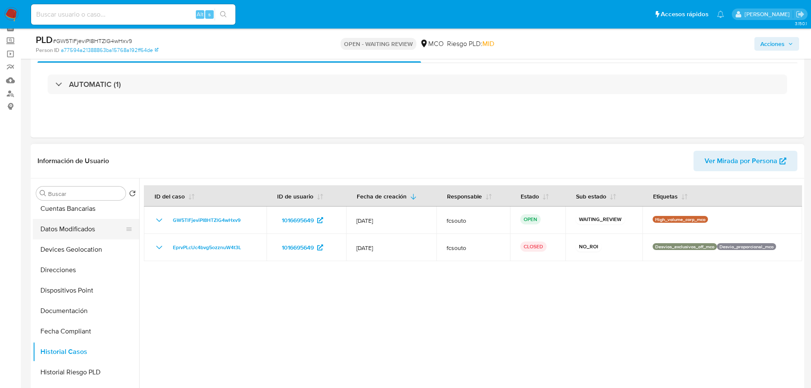
scroll to position [0, 0]
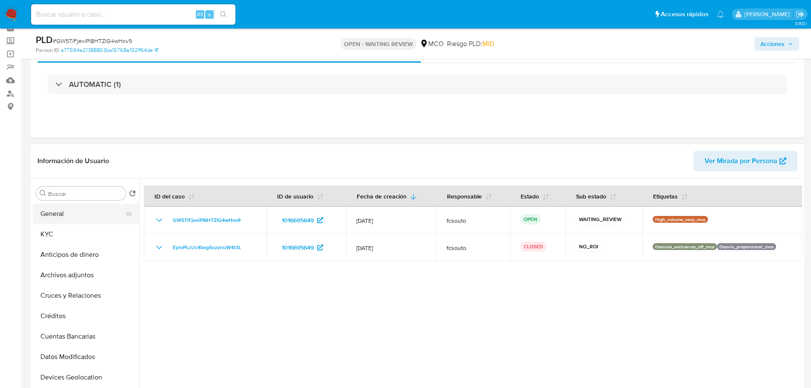
click at [64, 213] on button "General" at bounding box center [83, 214] width 100 height 20
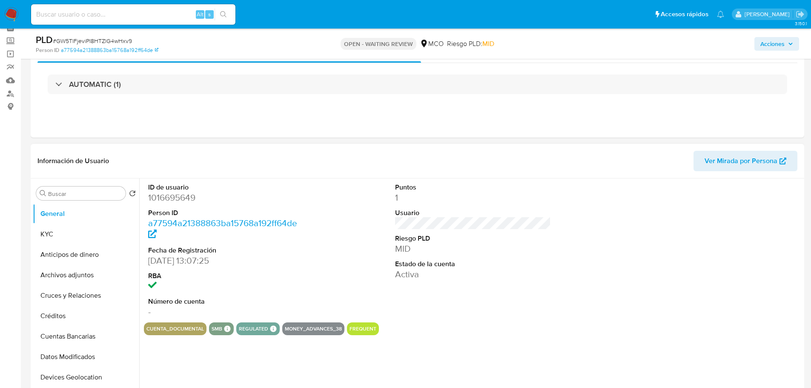
click at [175, 195] on dd "1016695649" at bounding box center [226, 198] width 156 height 12
copy dd "1016695649"
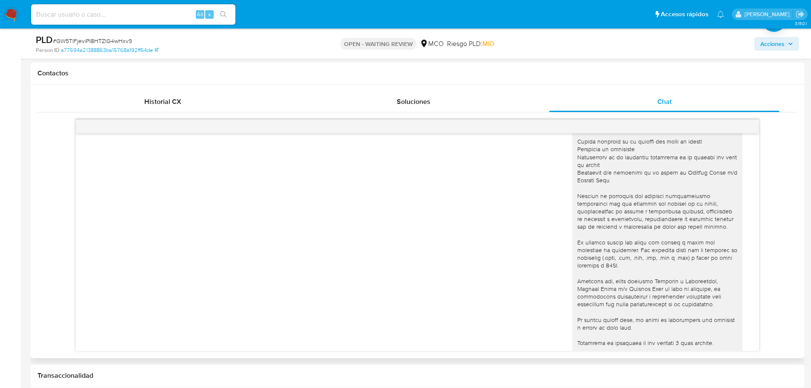
scroll to position [85, 0]
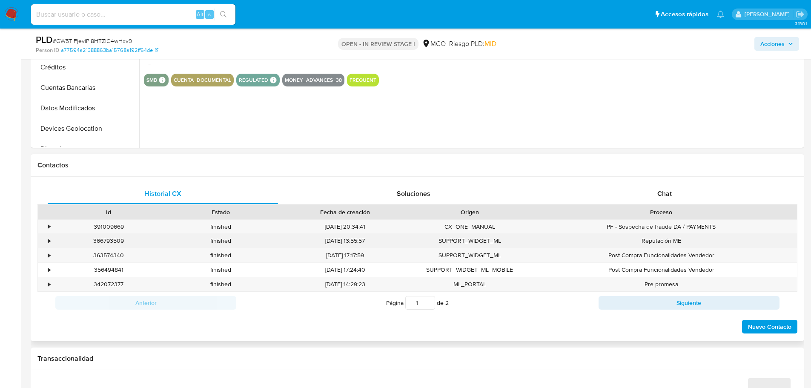
scroll to position [298, 0]
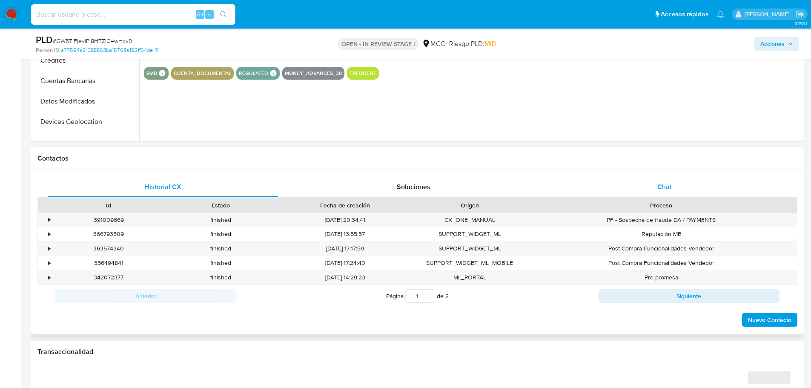
select select "10"
drag, startPoint x: 669, startPoint y: 181, endPoint x: 664, endPoint y: 181, distance: 5.1
click at [669, 181] on div "Chat" at bounding box center [664, 187] width 230 height 20
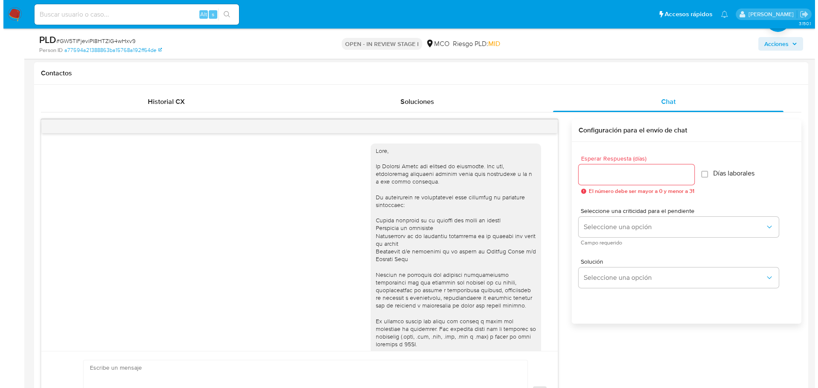
scroll to position [297, 0]
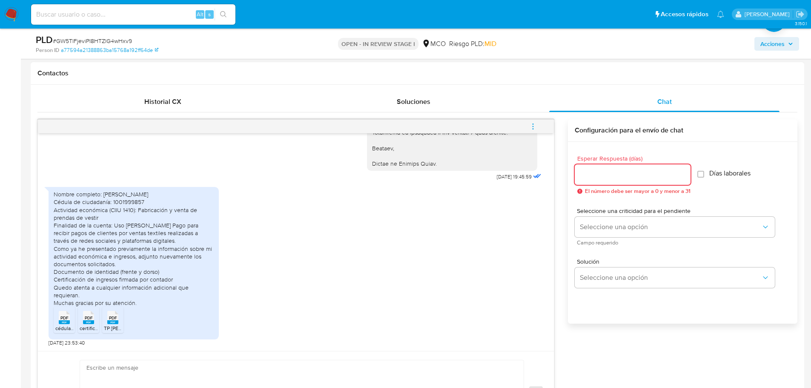
click at [616, 176] on input "Esperar Respuesta (días)" at bounding box center [633, 174] width 116 height 11
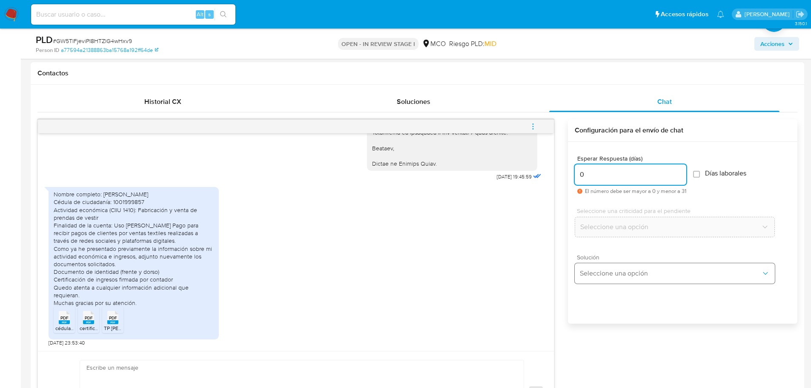
type input "0"
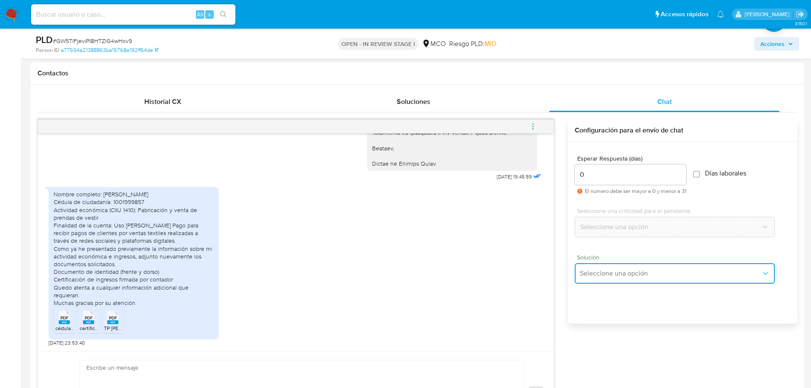
click at [636, 275] on span "Seleccione una opción" at bounding box center [670, 273] width 181 height 9
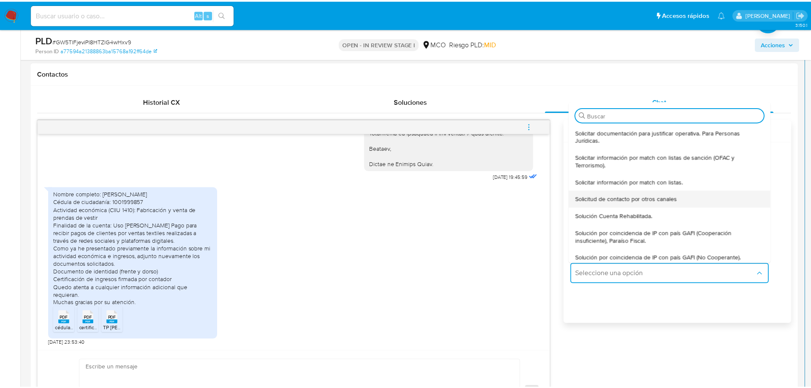
scroll to position [77, 0]
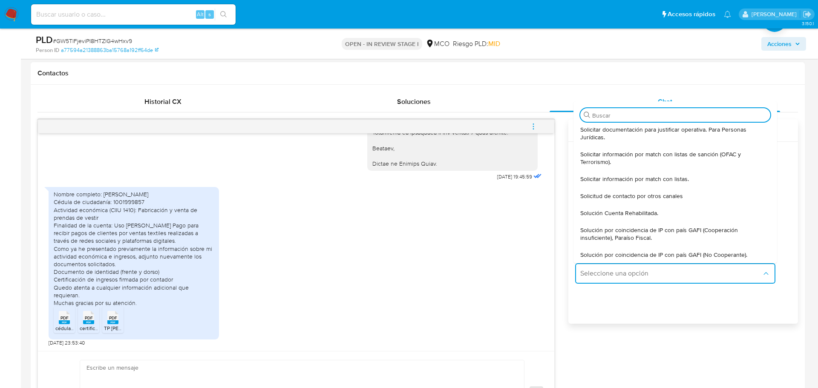
drag, startPoint x: 627, startPoint y: 213, endPoint x: 491, endPoint y: 228, distance: 136.2
click at [624, 214] on span "Solución Cuenta Rehabilitada." at bounding box center [619, 213] width 78 height 8
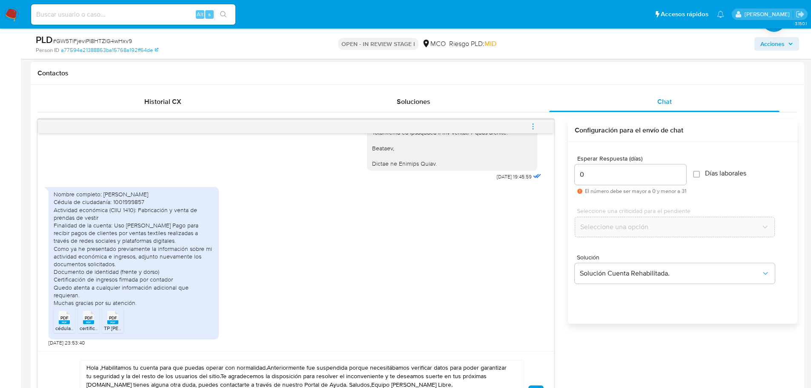
click at [113, 317] on span "PDF" at bounding box center [113, 318] width 8 height 6
click at [70, 314] on icon at bounding box center [64, 317] width 11 height 13
click at [60, 321] on rect at bounding box center [64, 322] width 11 height 4
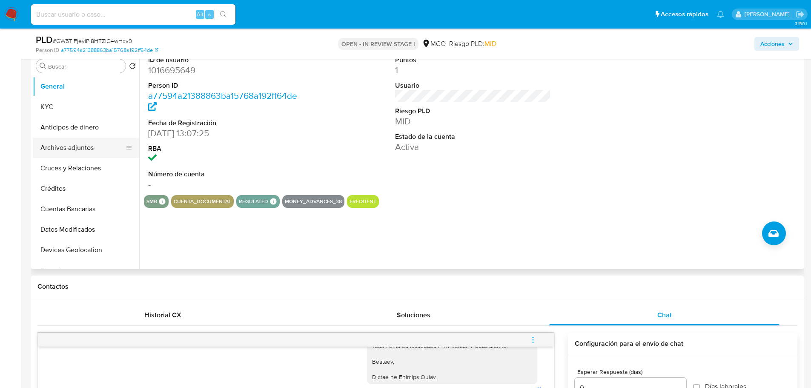
scroll to position [170, 0]
click at [59, 149] on button "Archivos adjuntos" at bounding box center [83, 147] width 100 height 20
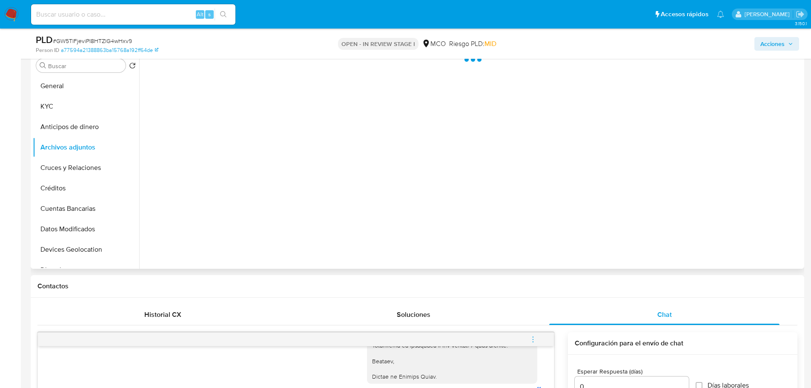
scroll to position [128, 0]
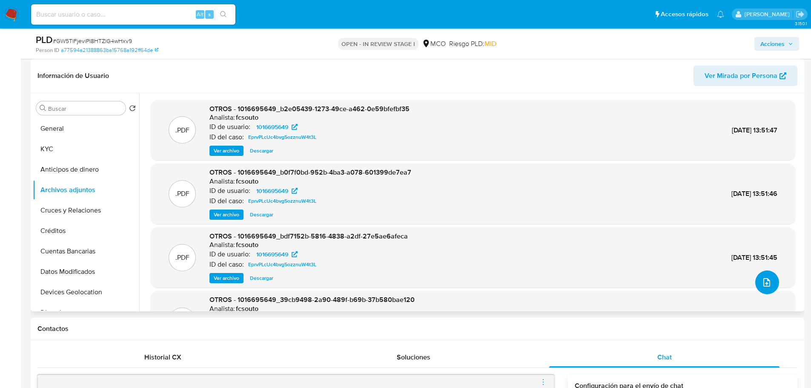
click at [766, 283] on icon "upload-file" at bounding box center [767, 282] width 10 height 10
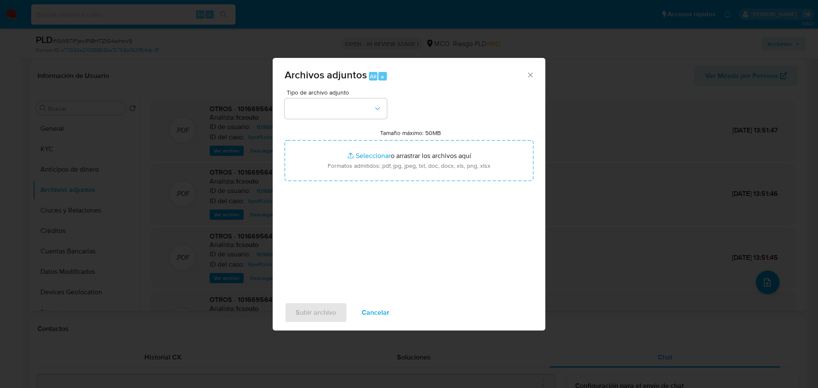
click at [390, 313] on button "Cancelar" at bounding box center [375, 312] width 50 height 20
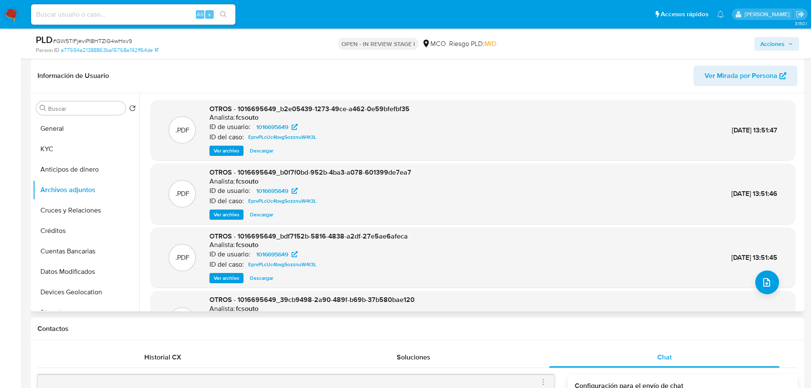
click at [220, 219] on span "Ver archivo" at bounding box center [227, 214] width 26 height 9
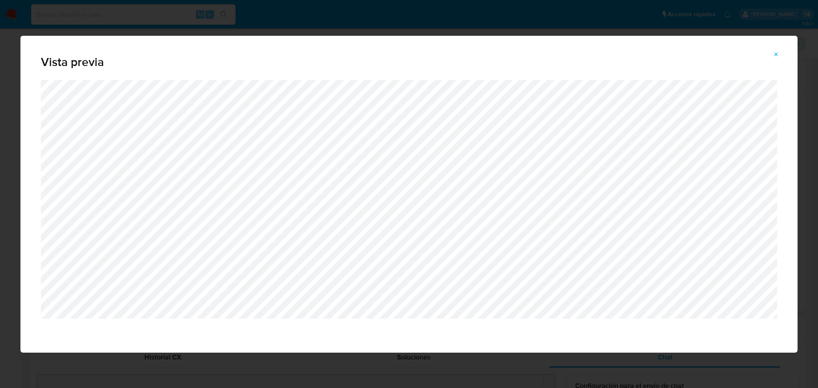
drag, startPoint x: 774, startPoint y: 51, endPoint x: 599, endPoint y: 81, distance: 177.2
click at [774, 52] on icon "Attachment preview" at bounding box center [775, 54] width 7 height 7
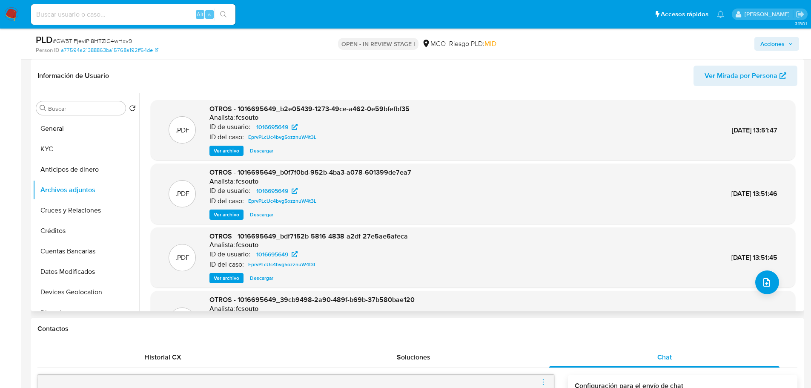
click at [231, 152] on span "Ver archivo" at bounding box center [227, 150] width 26 height 9
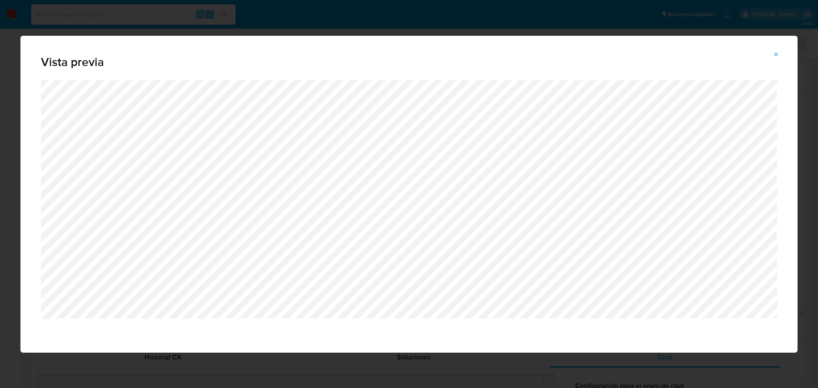
click at [775, 53] on icon "Attachment preview" at bounding box center [776, 54] width 4 height 4
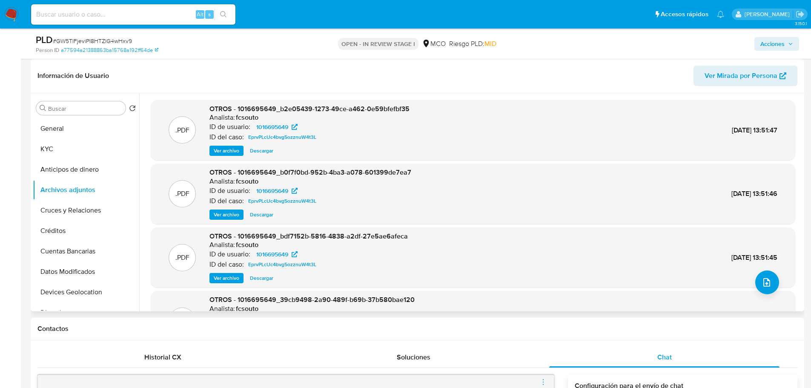
scroll to position [43, 0]
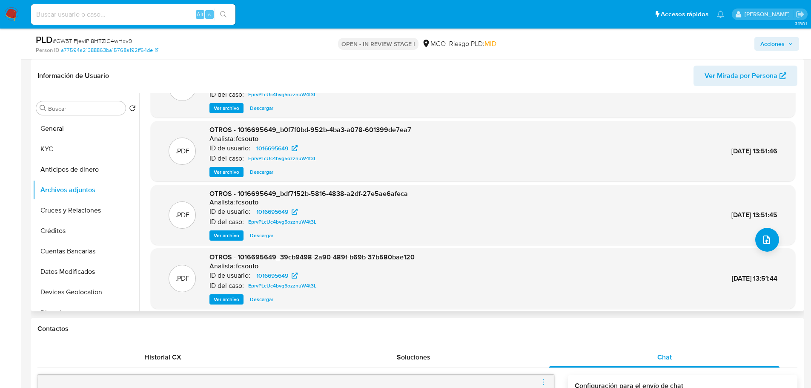
click at [222, 238] on span "Ver archivo" at bounding box center [227, 235] width 26 height 9
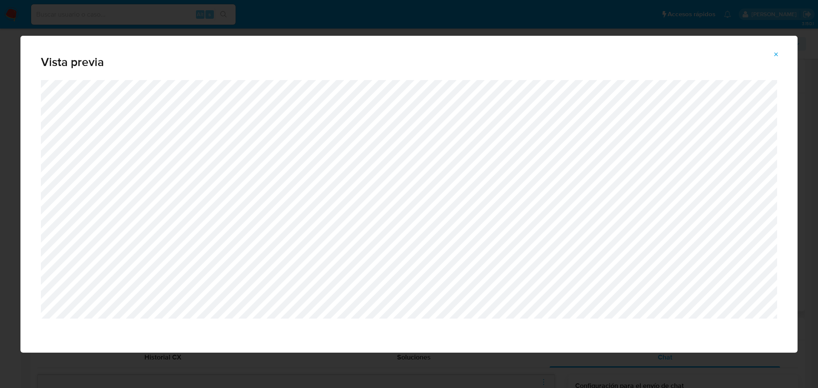
click at [779, 49] on span "Attachment preview" at bounding box center [775, 55] width 7 height 12
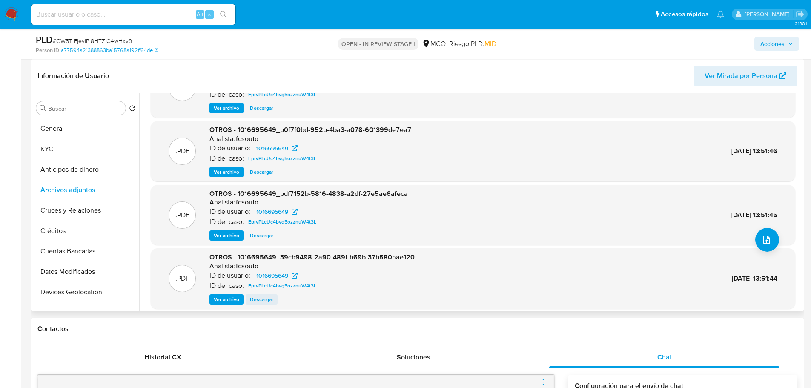
scroll to position [72, 0]
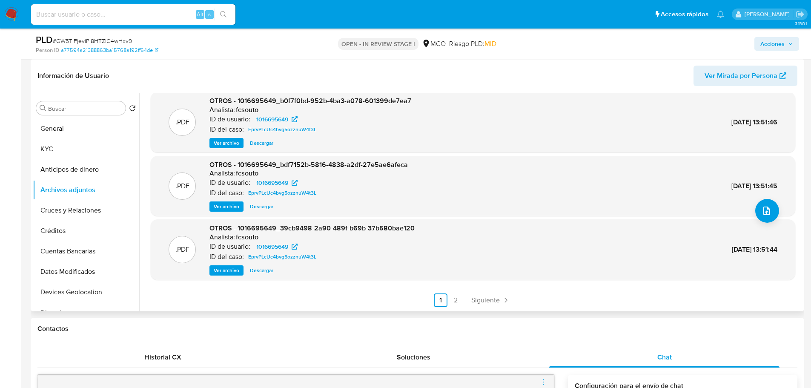
click at [234, 271] on span "Ver archivo" at bounding box center [227, 270] width 26 height 9
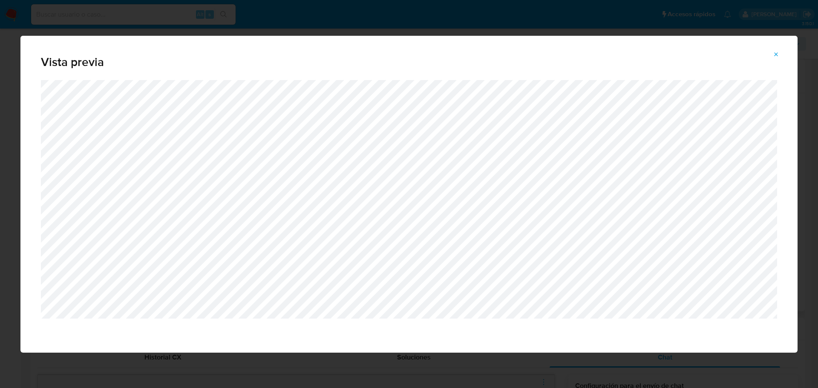
click at [775, 54] on icon "Attachment preview" at bounding box center [775, 54] width 7 height 7
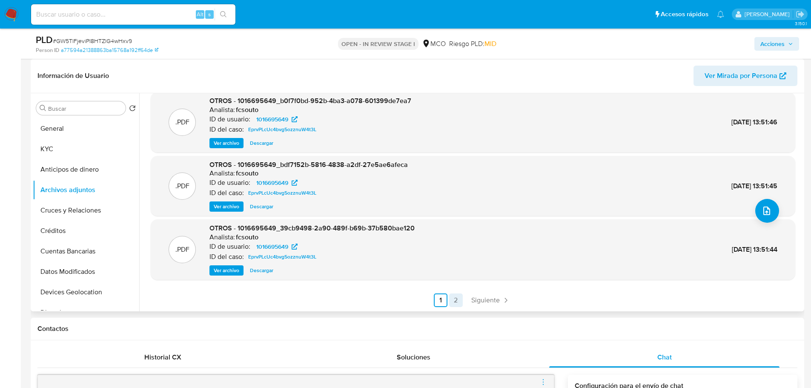
click at [451, 301] on link "2" at bounding box center [456, 300] width 14 height 14
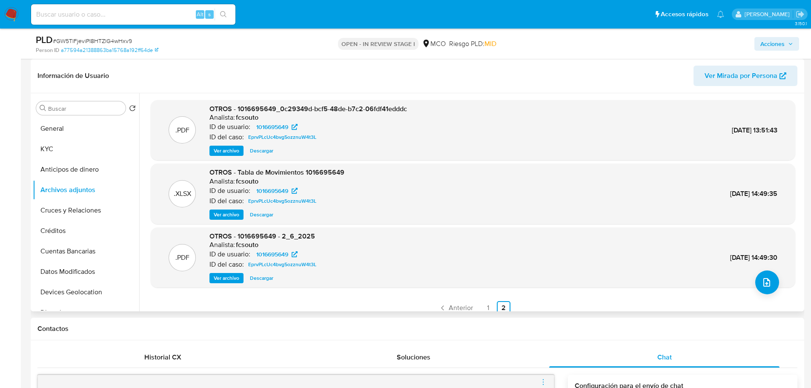
click at [231, 149] on span "Ver archivo" at bounding box center [227, 150] width 26 height 9
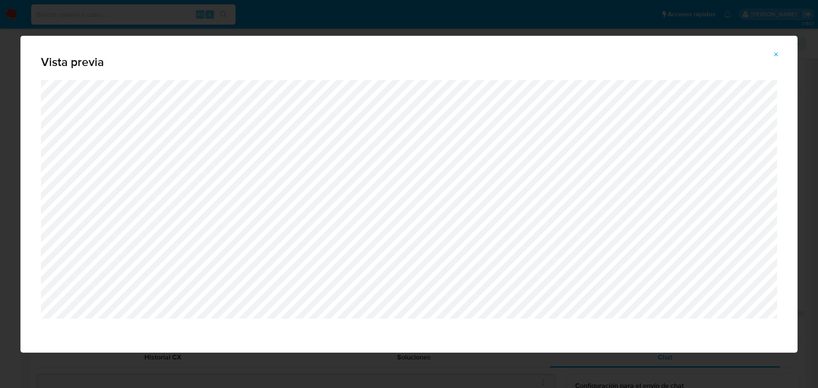
click at [761, 57] on span "Vista previa" at bounding box center [409, 62] width 736 height 12
drag, startPoint x: 778, startPoint y: 50, endPoint x: 772, endPoint y: 52, distance: 6.2
click at [776, 50] on span "Attachment preview" at bounding box center [775, 55] width 7 height 12
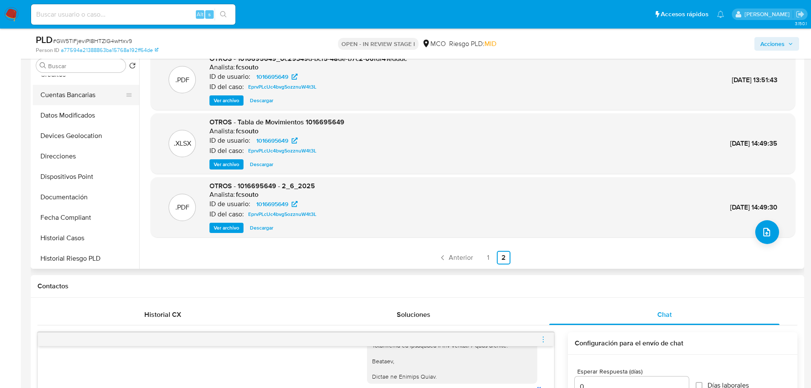
scroll to position [128, 0]
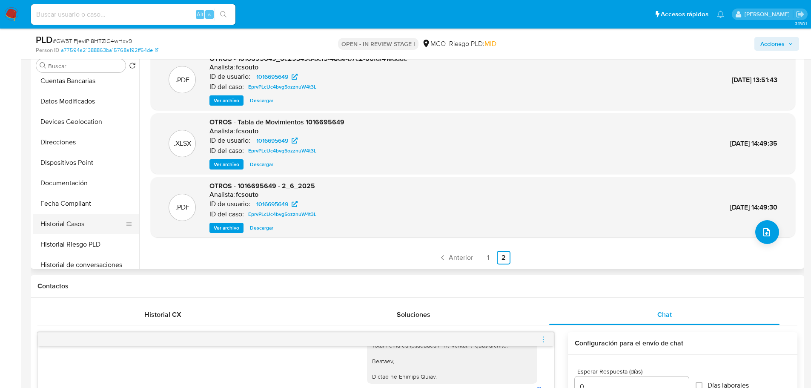
click at [69, 228] on button "Historial Casos" at bounding box center [83, 224] width 100 height 20
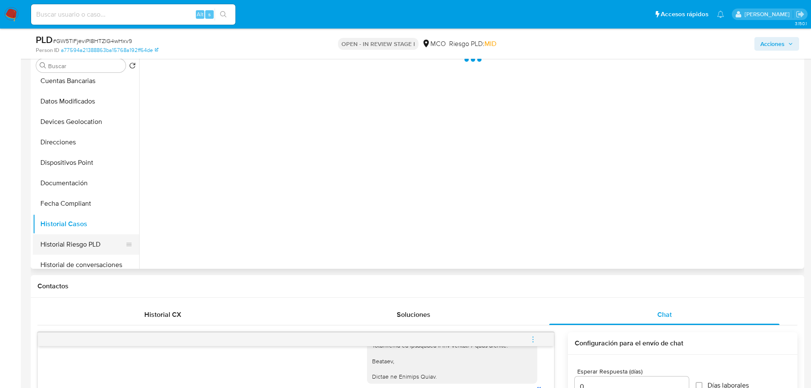
click at [67, 246] on button "Historial Riesgo PLD" at bounding box center [83, 244] width 100 height 20
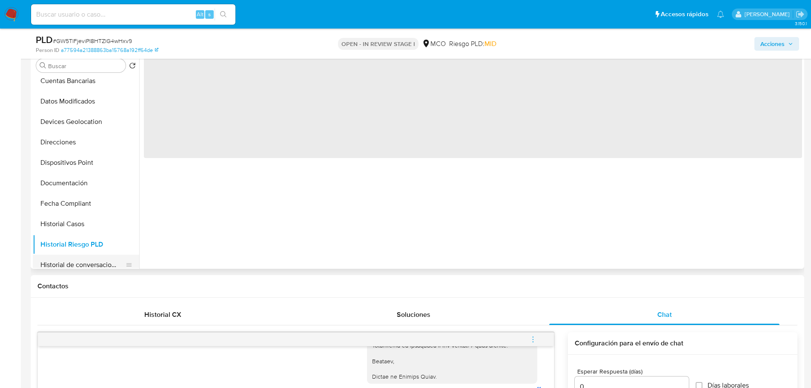
click at [69, 259] on button "Historial de conversaciones" at bounding box center [83, 265] width 100 height 20
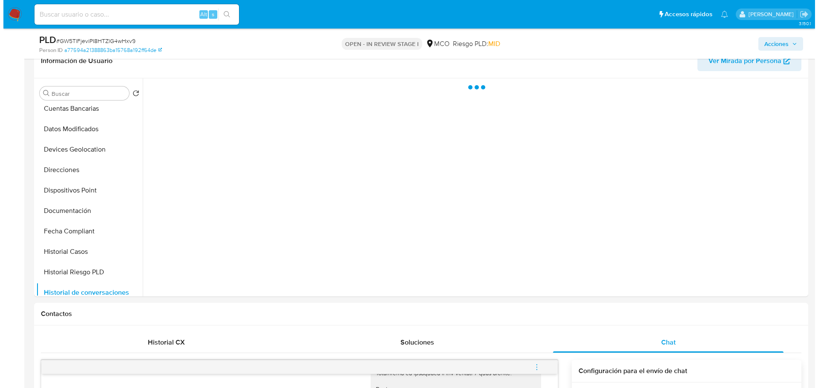
scroll to position [128, 0]
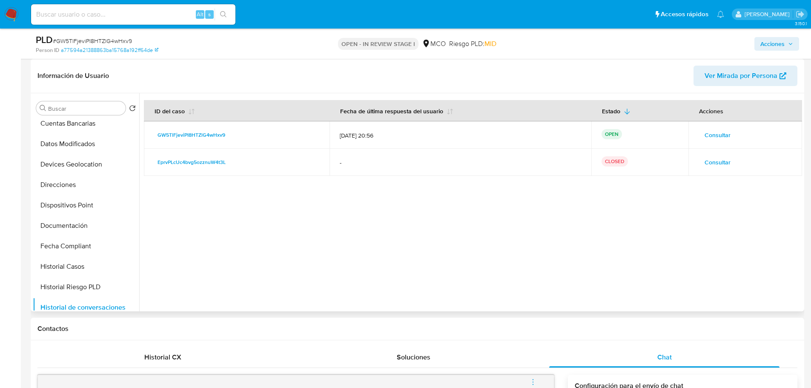
click at [716, 167] on span "Consultar" at bounding box center [718, 162] width 26 height 12
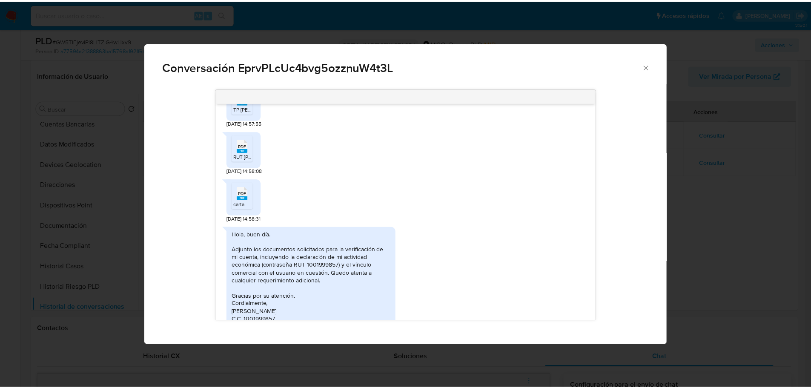
scroll to position [256, 0]
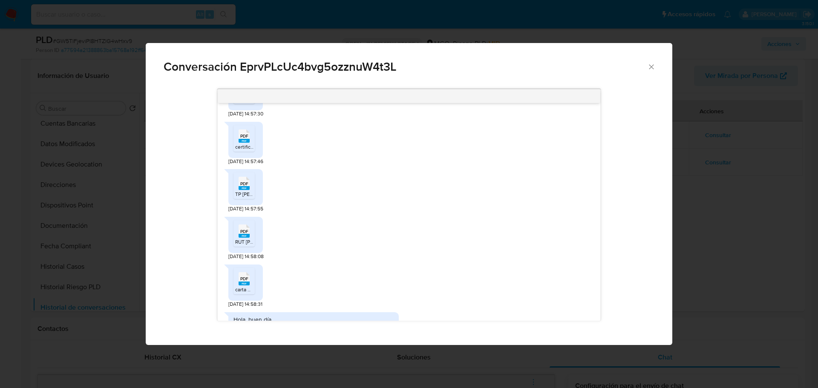
click at [649, 69] on icon "Cerrar" at bounding box center [651, 66] width 5 height 5
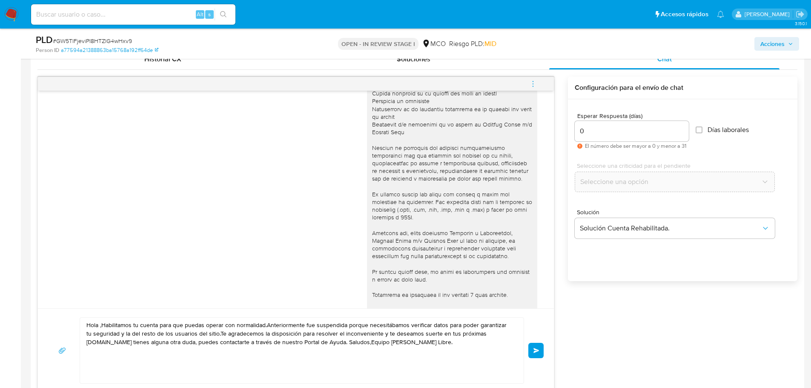
scroll to position [85, 0]
click at [99, 326] on textarea "Hola ,Habilitamos tu cuenta para que puedas operar con normalidad.Anteriormente…" at bounding box center [299, 351] width 427 height 66
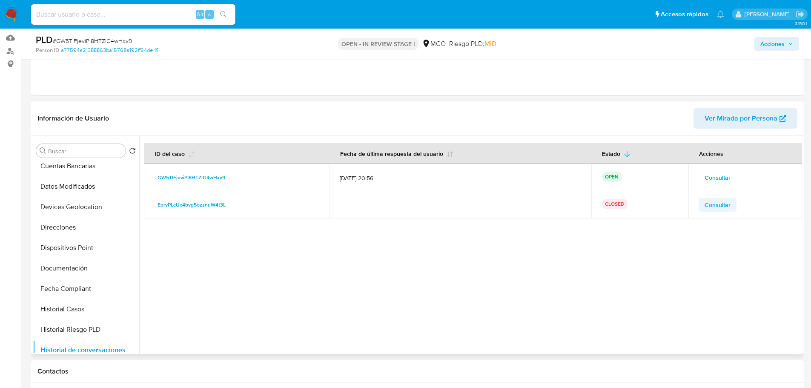
type textarea "[PERSON_NAME], Habilitamos tu cuenta para que puedas operar con normalidad.Ante…"
click at [710, 204] on span "Consultar" at bounding box center [718, 205] width 26 height 12
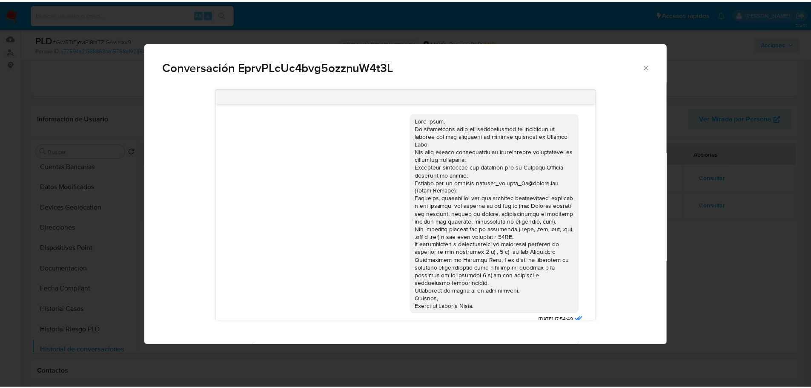
scroll to position [469, 0]
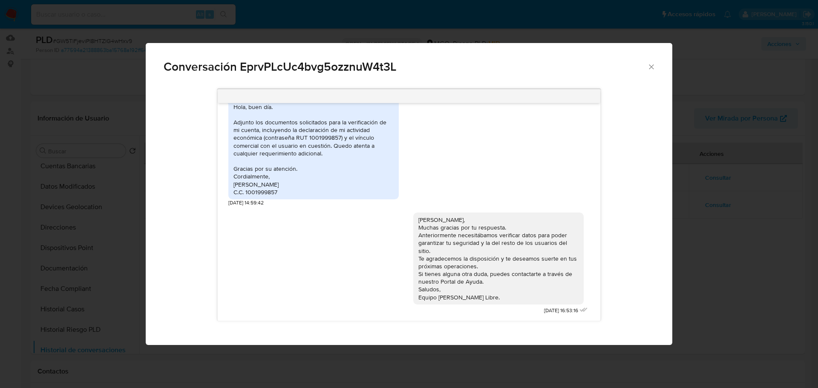
click at [652, 65] on icon "Cerrar" at bounding box center [651, 67] width 9 height 9
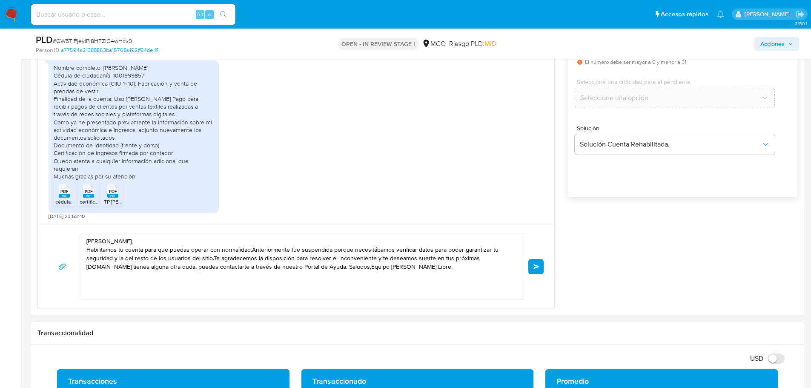
scroll to position [554, 0]
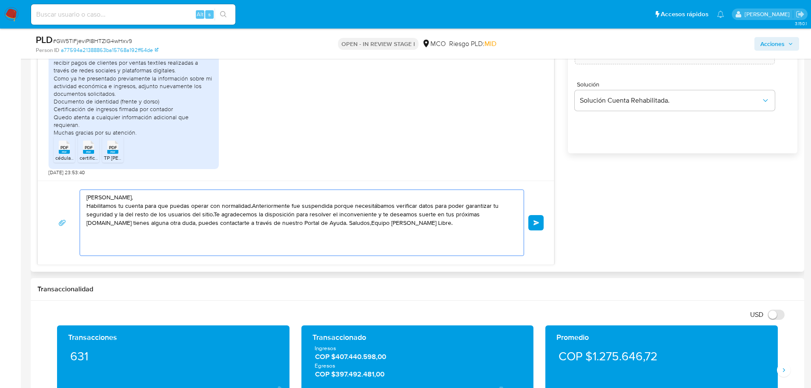
drag, startPoint x: 417, startPoint y: 225, endPoint x: 80, endPoint y: 193, distance: 338.7
click at [80, 193] on div "[PERSON_NAME], Habilitamos tu cuenta para que puedas operar con normalidad.Ante…" at bounding box center [302, 222] width 445 height 66
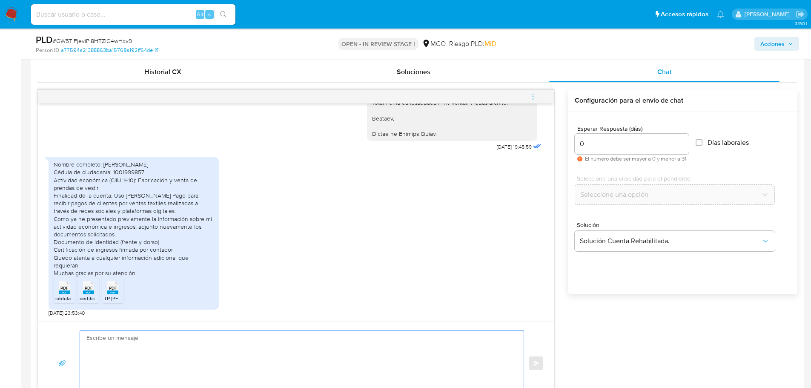
scroll to position [298, 0]
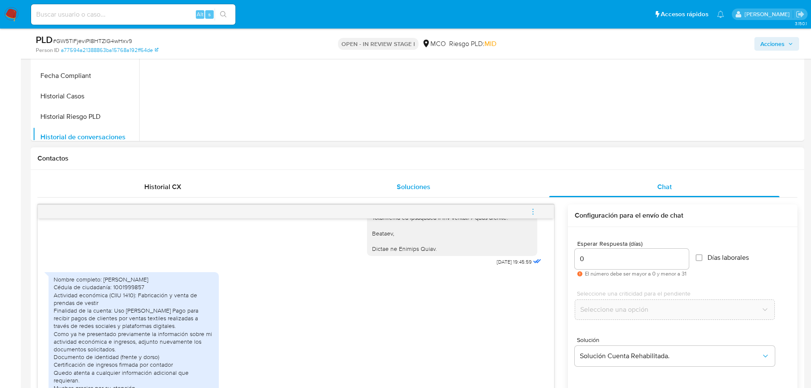
click at [410, 184] on span "Soluciones" at bounding box center [414, 187] width 34 height 10
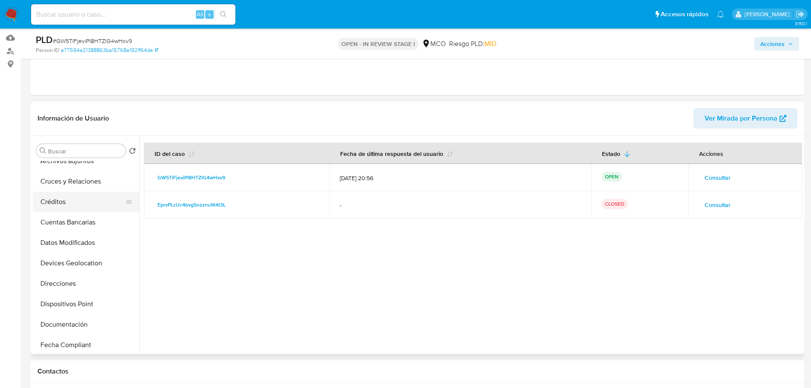
scroll to position [128, 0]
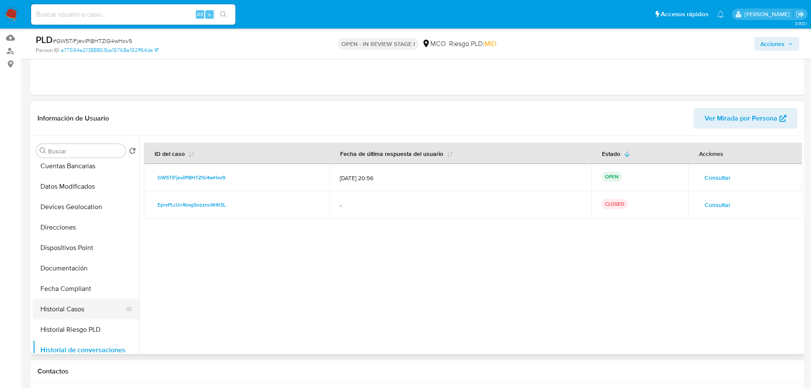
click at [90, 306] on button "Historial Casos" at bounding box center [83, 309] width 100 height 20
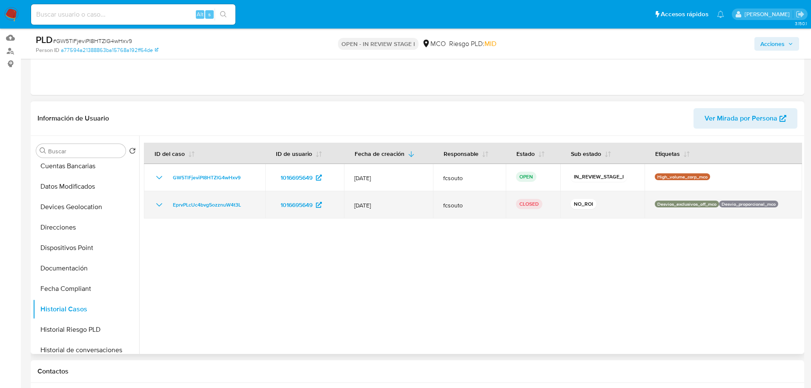
click at [158, 207] on icon "Mostrar/Ocultar" at bounding box center [159, 205] width 10 height 10
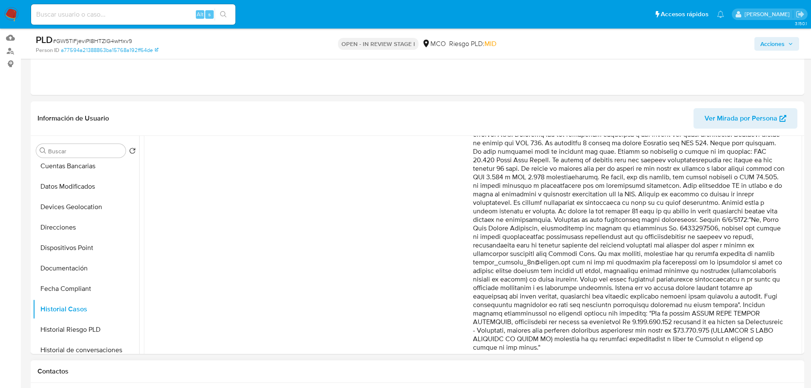
scroll to position [250, 0]
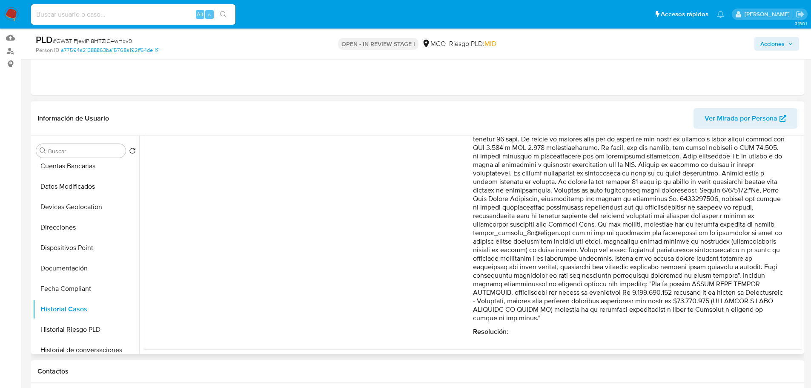
drag, startPoint x: 512, startPoint y: 158, endPoint x: 692, endPoint y: 318, distance: 241.0
click at [692, 318] on p "Comentario :" at bounding box center [629, 156] width 312 height 332
click at [761, 43] on span "Acciones" at bounding box center [772, 44] width 24 height 14
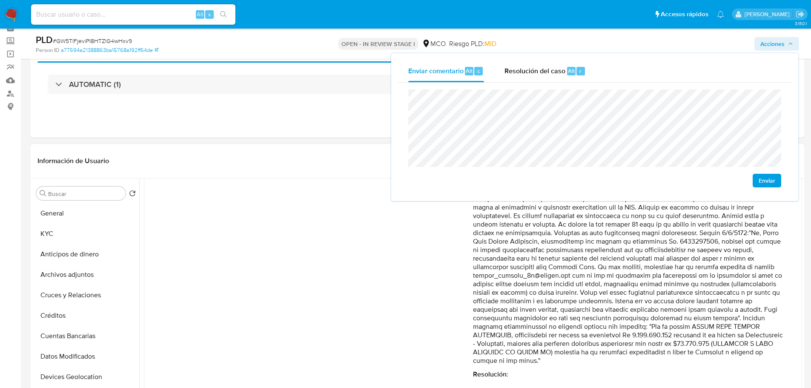
scroll to position [0, 0]
click at [69, 236] on button "KYC" at bounding box center [83, 234] width 100 height 20
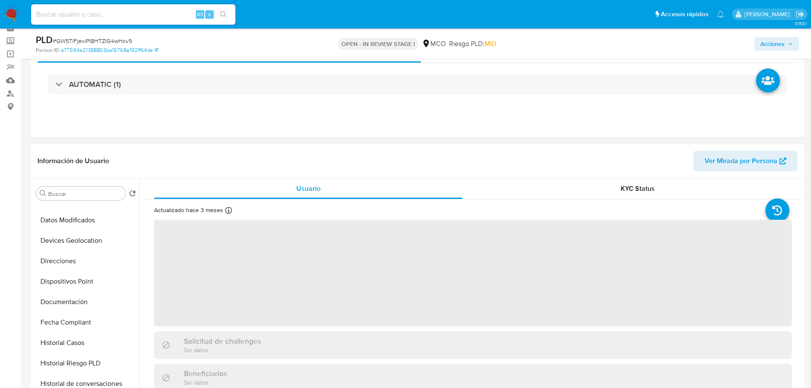
scroll to position [339, 0]
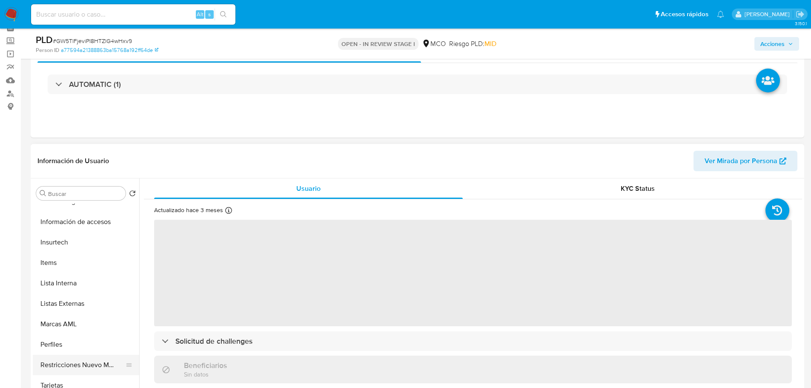
click at [76, 366] on button "Restricciones Nuevo Mundo" at bounding box center [83, 365] width 100 height 20
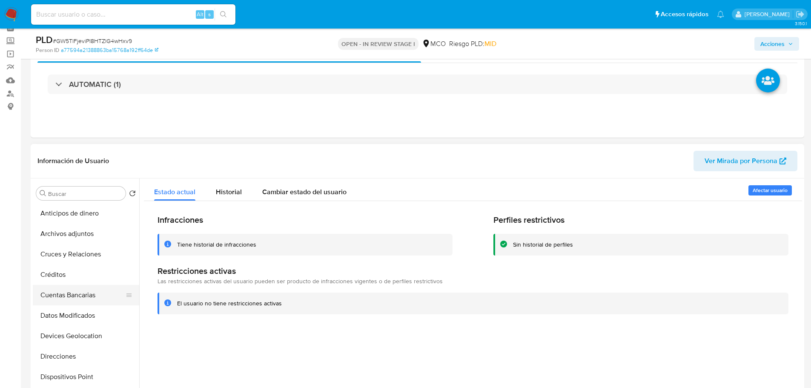
scroll to position [0, 0]
click at [74, 226] on button "KYC" at bounding box center [83, 234] width 100 height 20
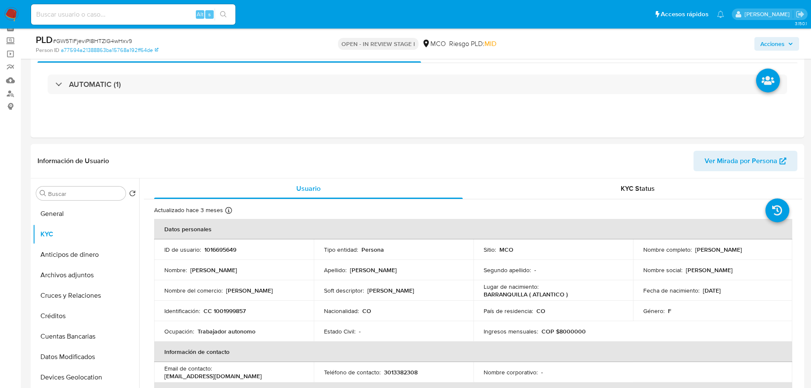
click at [793, 45] on icon "button" at bounding box center [790, 43] width 5 height 5
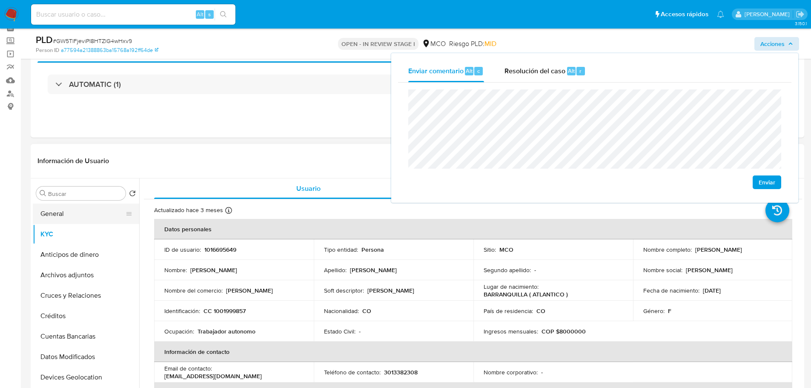
click at [68, 214] on button "General" at bounding box center [83, 214] width 100 height 20
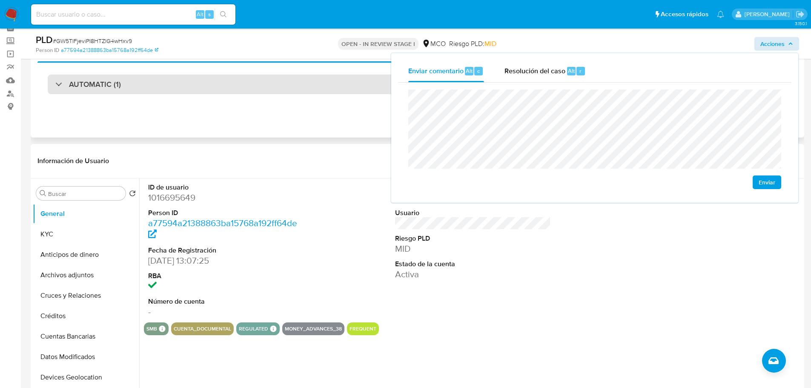
click at [248, 91] on div "AUTOMATIC (1)" at bounding box center [418, 85] width 740 height 20
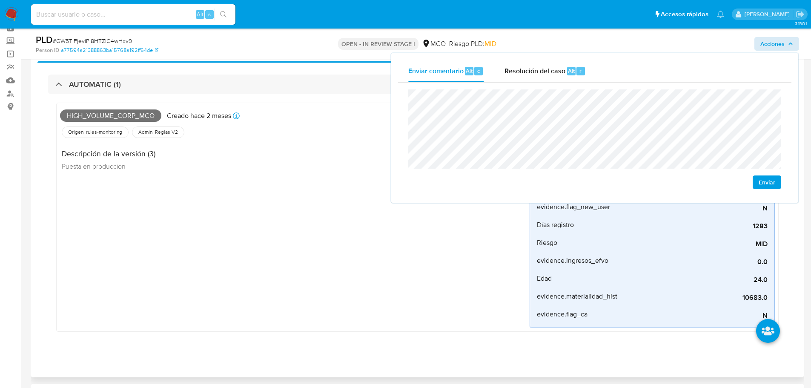
click at [112, 118] on span "High_volume_corp_mco" at bounding box center [110, 115] width 101 height 13
copy span "High_volume_corp_mco"
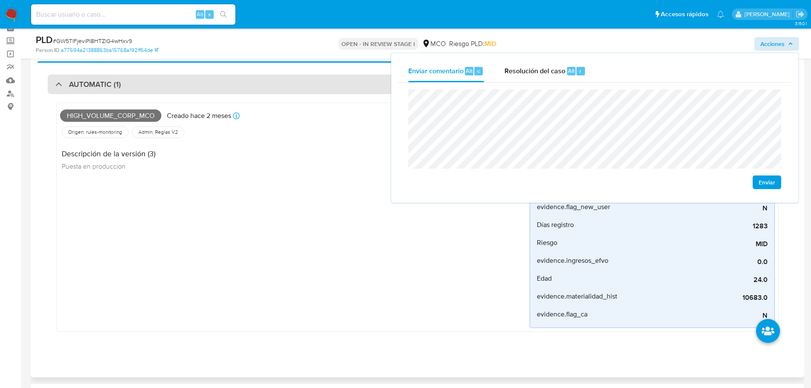
click at [143, 78] on div "AUTOMATIC (1)" at bounding box center [418, 85] width 740 height 20
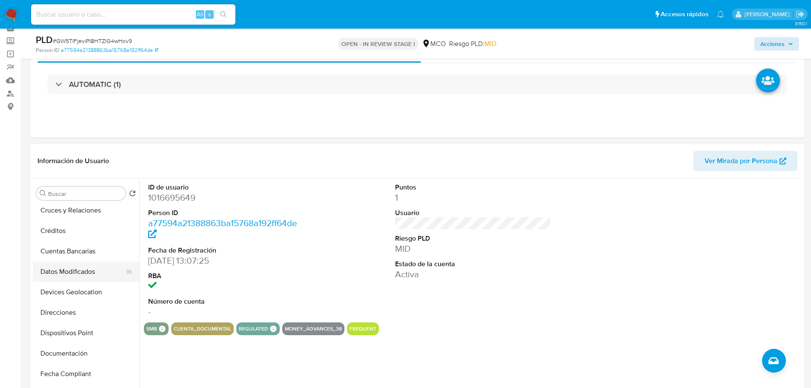
scroll to position [128, 0]
click at [95, 352] on button "Historial Casos" at bounding box center [83, 351] width 100 height 20
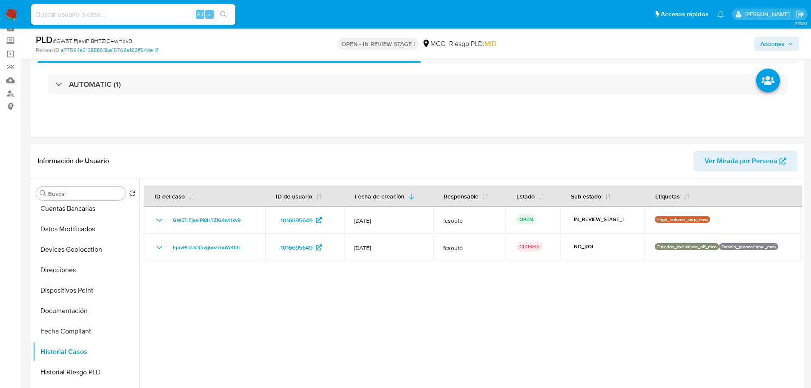
drag, startPoint x: 785, startPoint y: 45, endPoint x: 774, endPoint y: 47, distance: 10.9
click at [782, 46] on span "Acciones" at bounding box center [776, 44] width 33 height 12
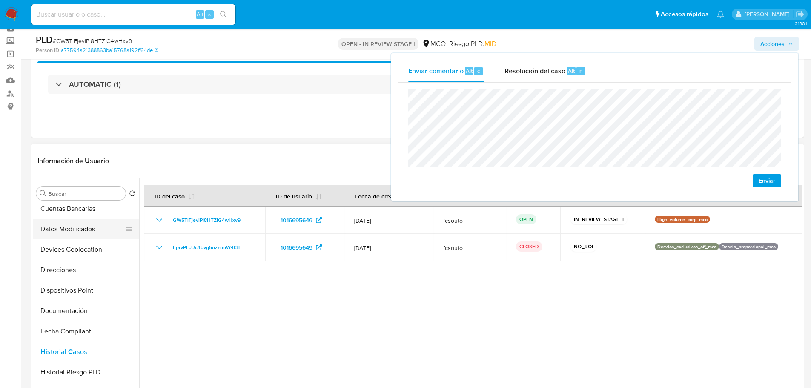
scroll to position [0, 0]
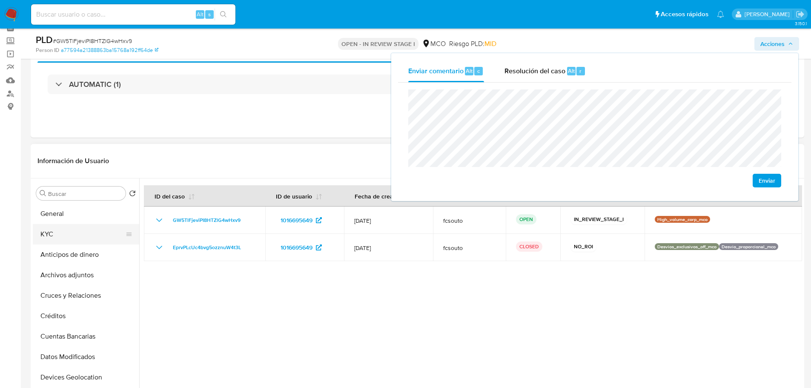
click at [82, 232] on button "KYC" at bounding box center [83, 234] width 100 height 20
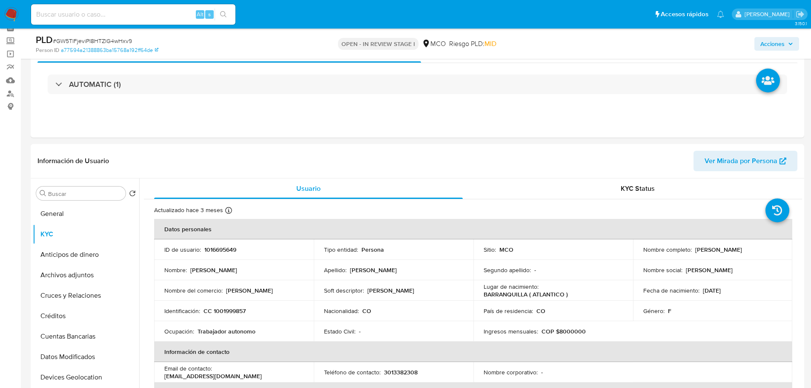
drag, startPoint x: 787, startPoint y: 46, endPoint x: 781, endPoint y: 49, distance: 6.9
click at [786, 46] on span "Acciones" at bounding box center [776, 44] width 33 height 12
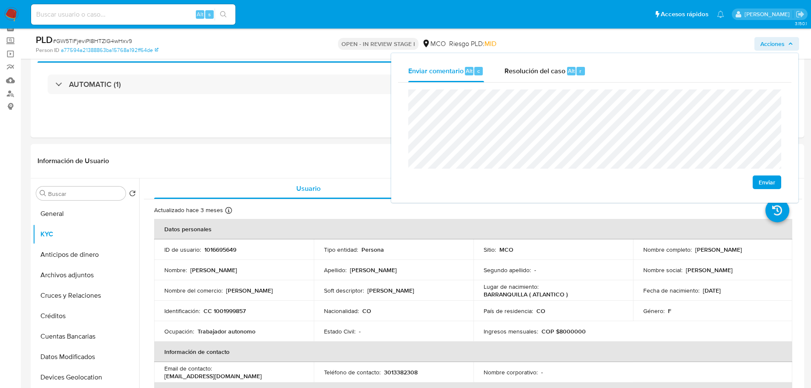
scroll to position [85, 0]
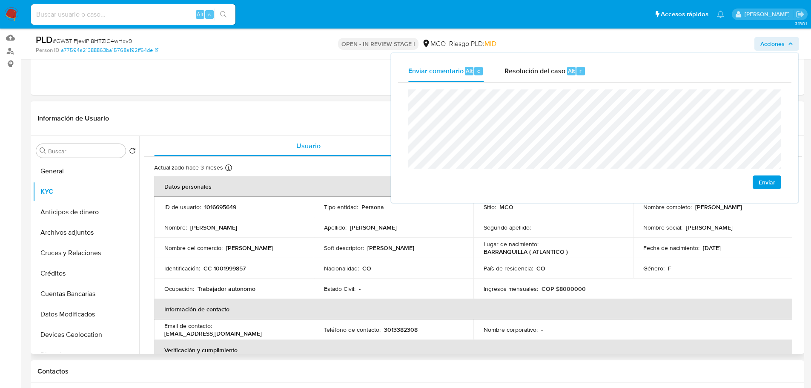
click at [222, 206] on p "1016695649" at bounding box center [220, 207] width 32 height 8
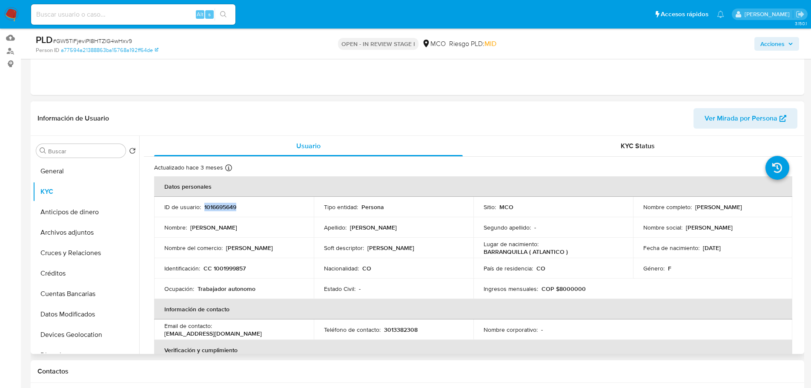
copy p "1016695649"
